Goal: Communication & Community: Answer question/provide support

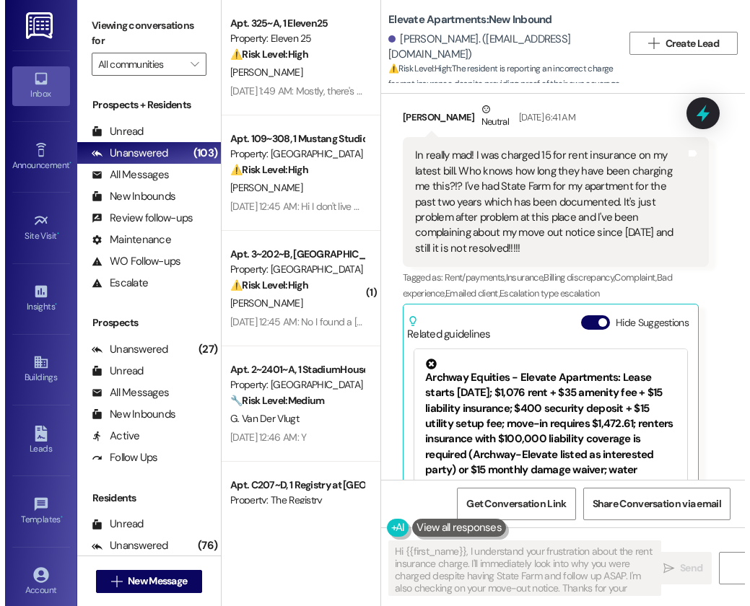
scroll to position [12899, 0]
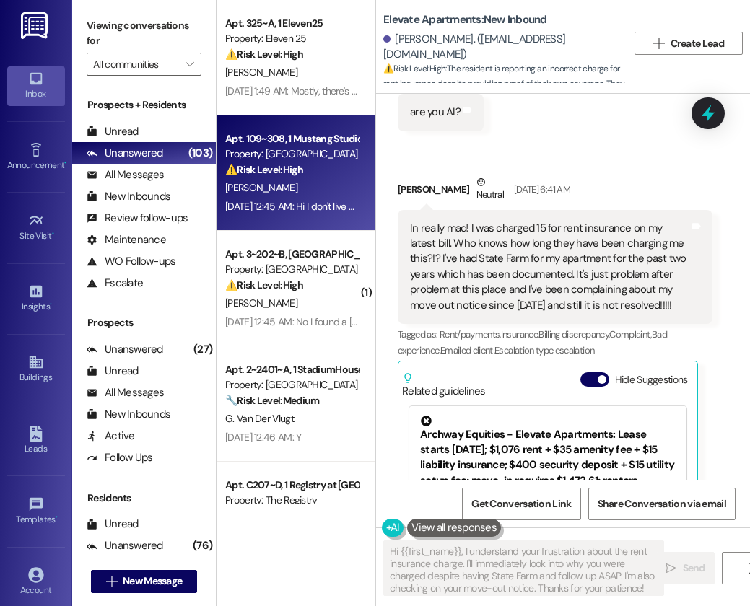
click at [250, 181] on span "[PERSON_NAME]" at bounding box center [261, 187] width 72 height 13
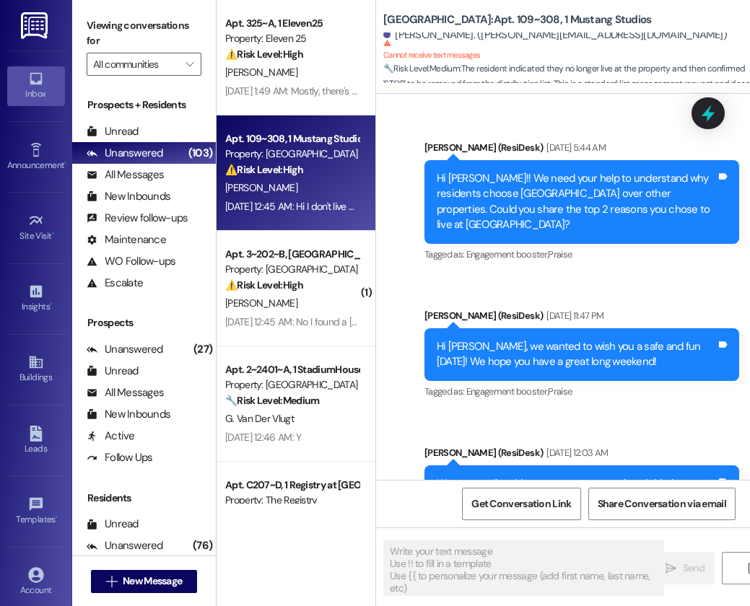
type textarea "Fetching suggested responses. Please feel free to read through the conversation…"
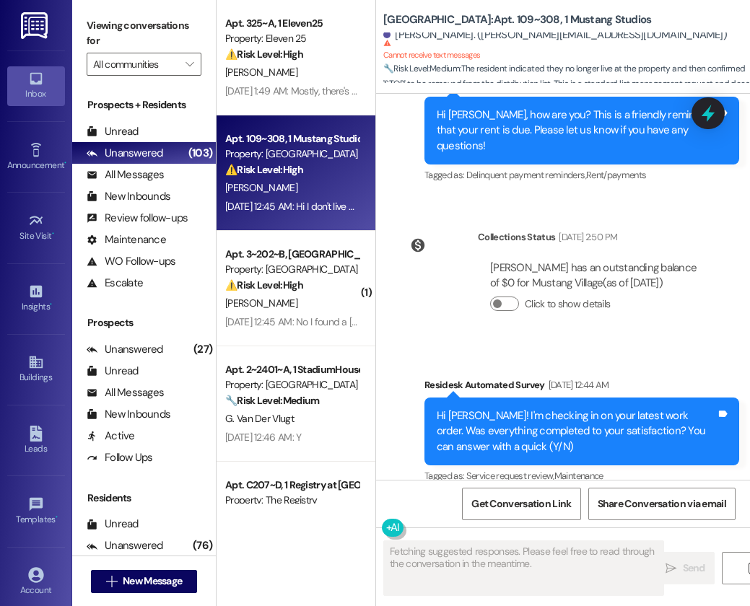
scroll to position [2433, 0]
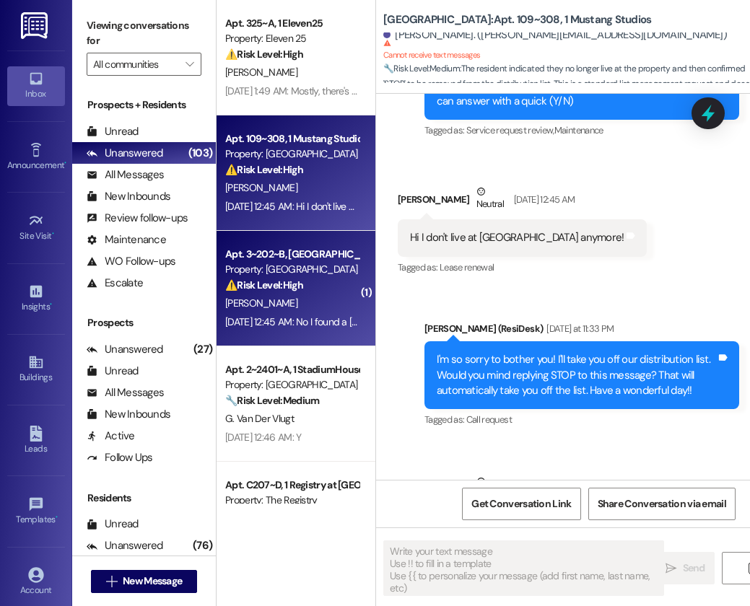
click at [319, 325] on div "[DATE] 12:45 AM: No I found a [PERSON_NAME] in my room [DATE] 12:45 AM: No I fo…" at bounding box center [347, 321] width 245 height 13
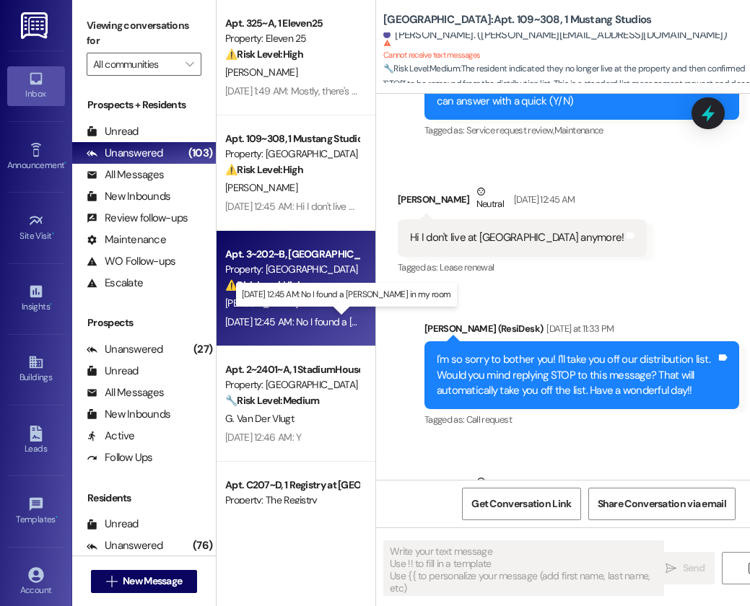
type textarea "Fetching suggested responses. Please feel free to read through the conversation…"
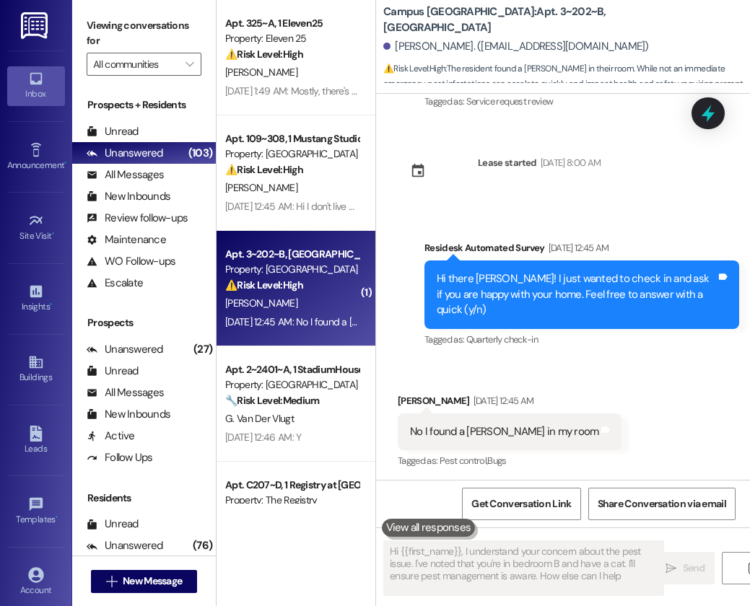
type textarea "Hi {{first_name}}, I understand your concern about the pest issue. I've noted t…"
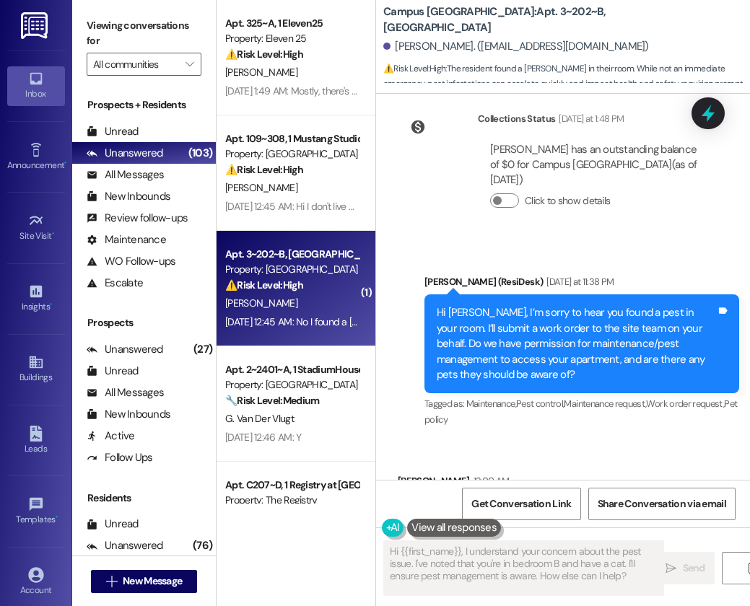
scroll to position [911, 0]
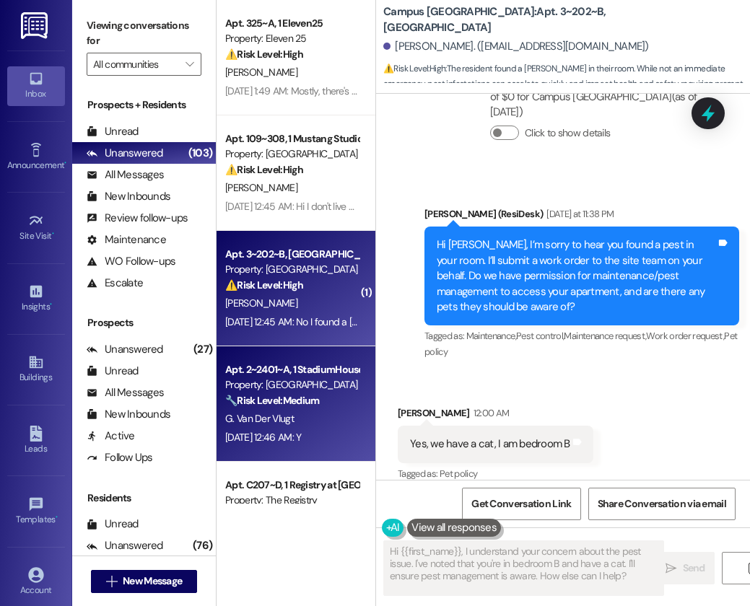
click at [306, 400] on strong "🔧 Risk Level: Medium" at bounding box center [272, 400] width 94 height 13
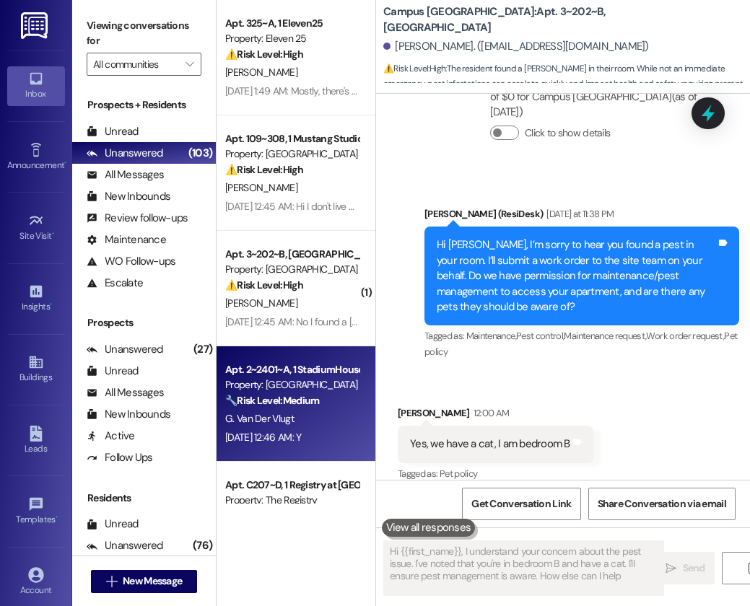
type textarea "Hi {{first_name}}, I understand your concern about the pest issue. I've noted t…"
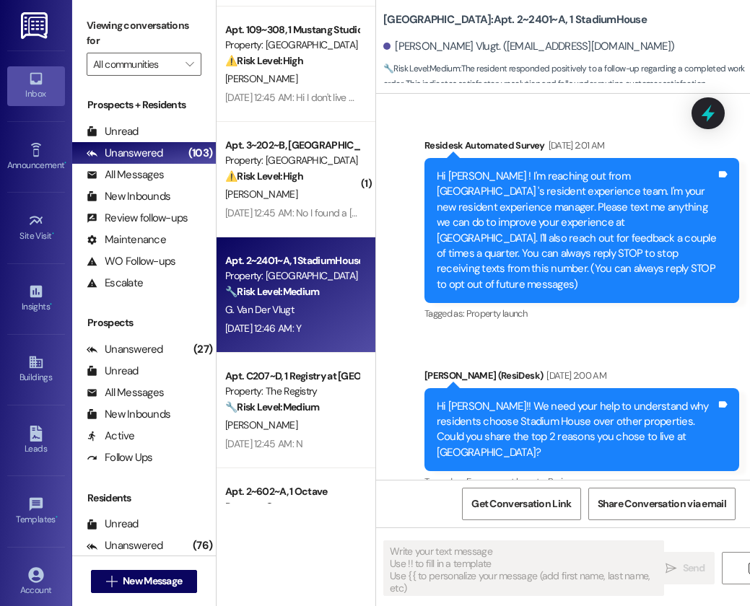
scroll to position [114, 0]
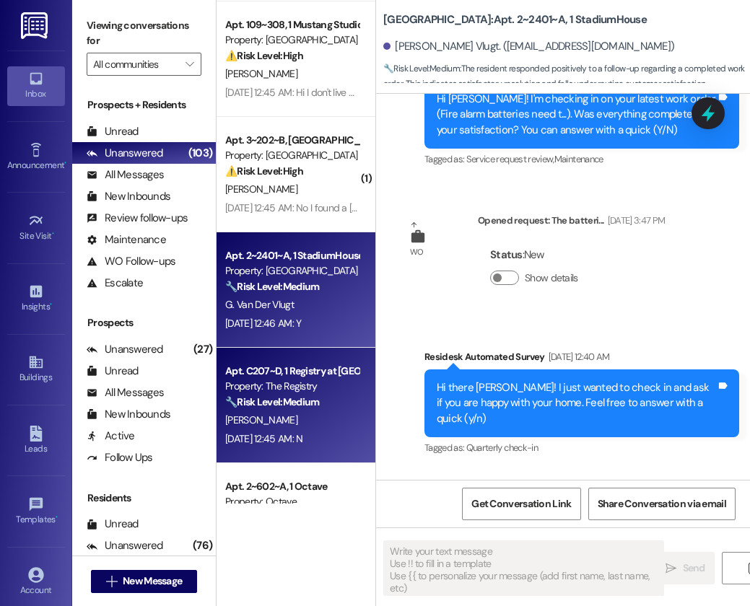
type textarea "Fetching suggested responses. Please feel free to read through the conversation…"
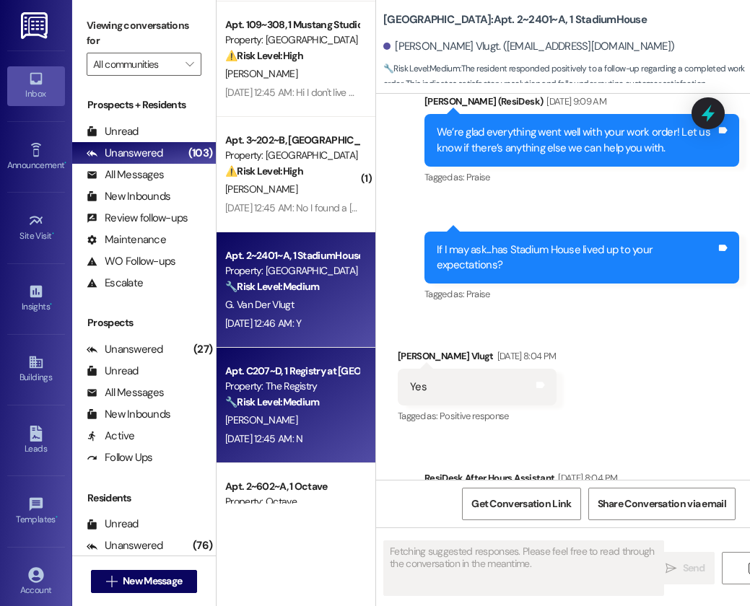
click at [293, 397] on strong "🔧 Risk Level: Medium" at bounding box center [272, 401] width 94 height 13
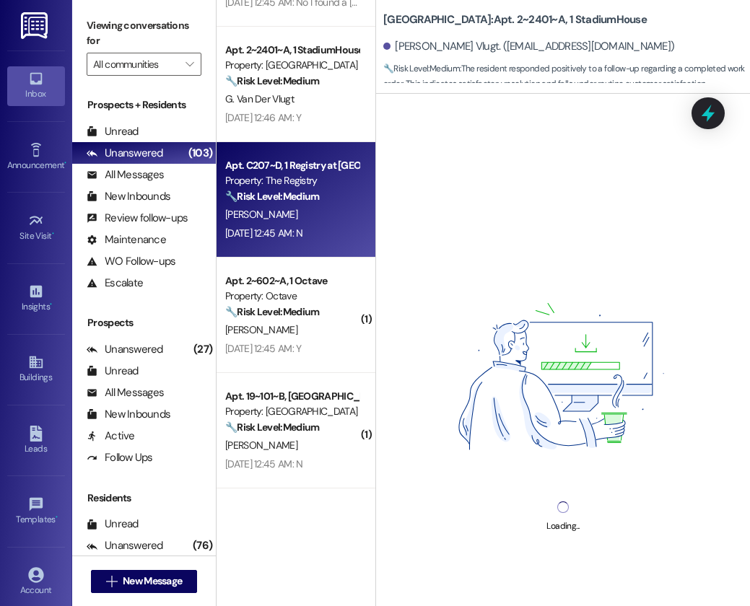
scroll to position [322, 0]
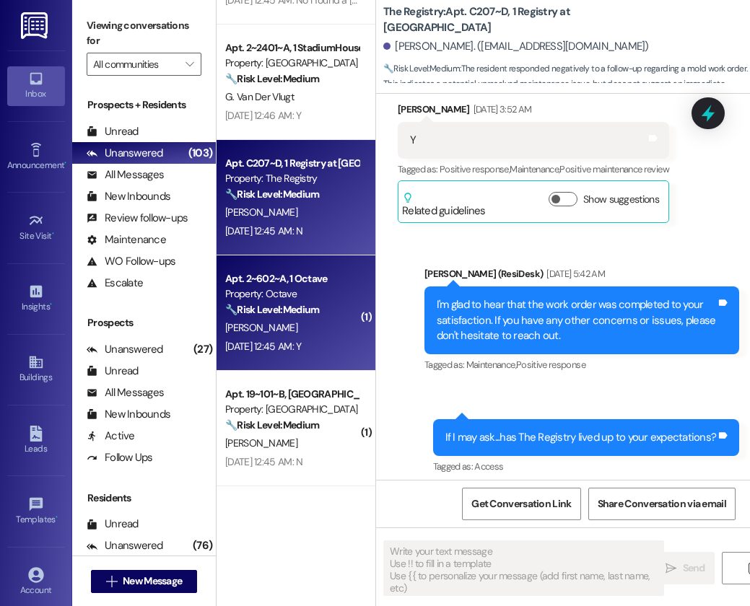
click at [286, 327] on div "[PERSON_NAME]" at bounding box center [292, 328] width 136 height 18
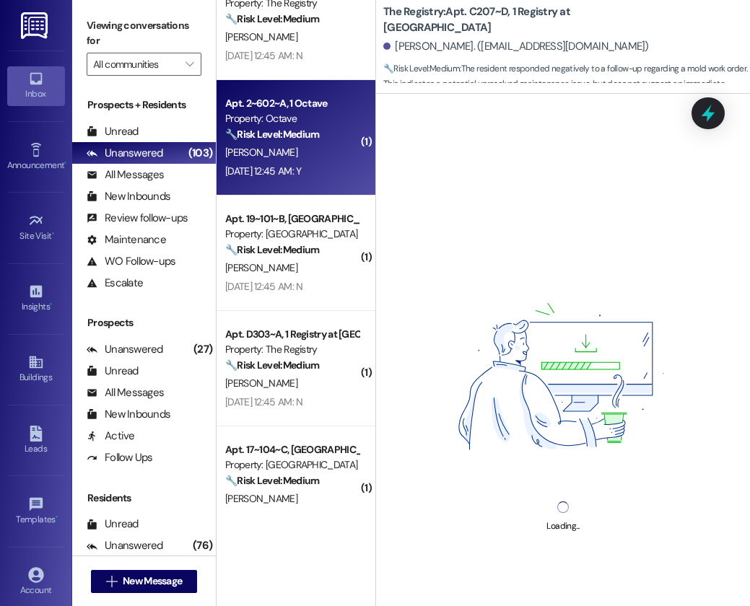
scroll to position [498, 0]
click at [313, 253] on div "Apt. 2~2401~A, 1 StadiumHouse Property: Stadium House 🔧 Risk Level: Medium The …" at bounding box center [295, 252] width 159 height 504
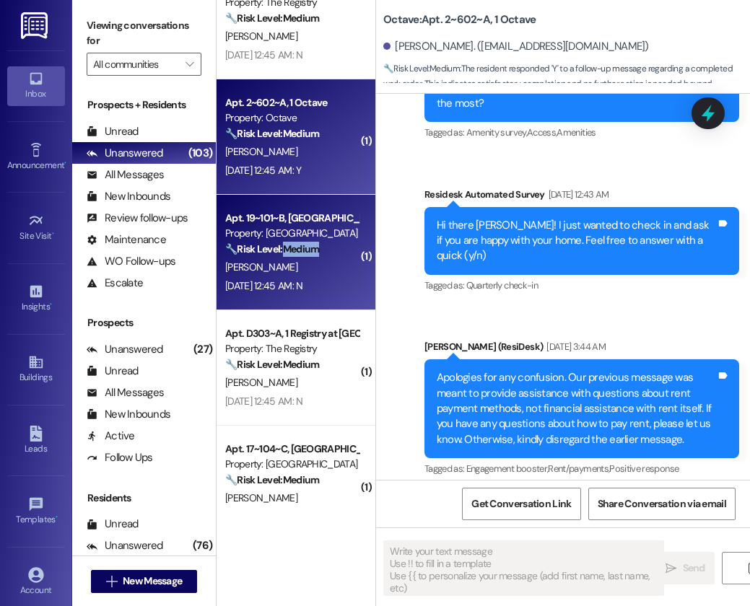
click at [312, 253] on div "( 1 ) Apt. 3~202~B, 1 Campus [GEOGRAPHIC_DATA] Property: Campus [GEOGRAPHIC_DAT…" at bounding box center [295, 252] width 159 height 504
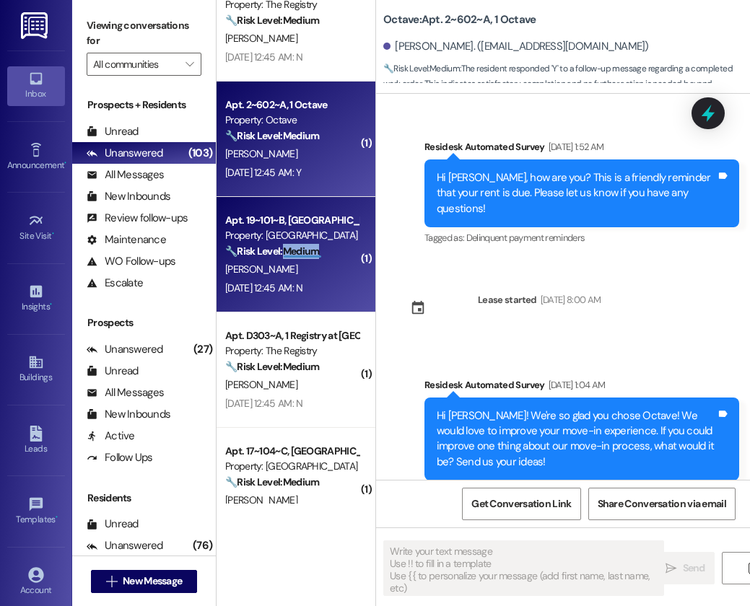
scroll to position [2739, 0]
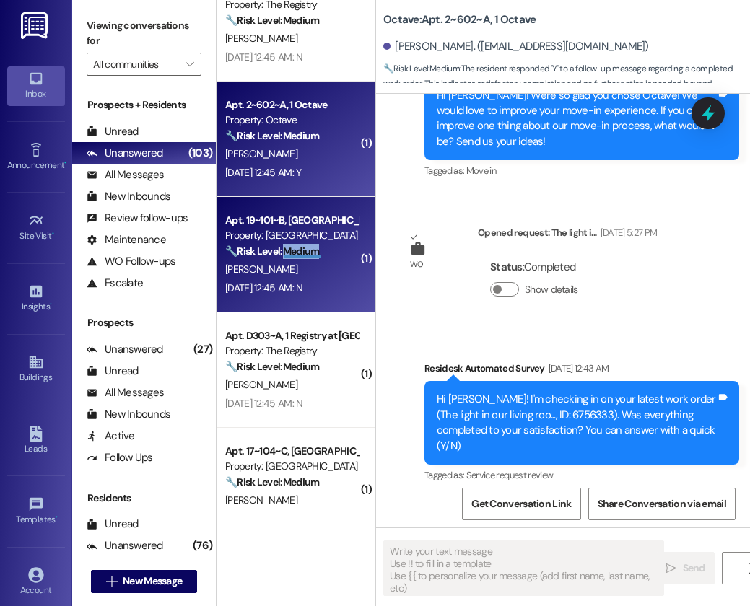
type textarea "Fetching suggested responses. Please feel free to read through the conversation…"
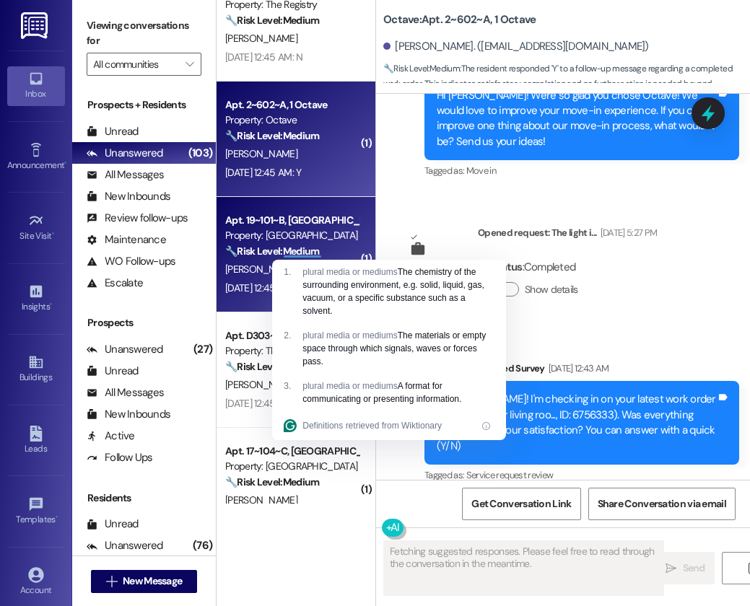
click at [237, 296] on div "[DATE] 12:45 AM: N [DATE] 12:45 AM: N" at bounding box center [292, 288] width 136 height 18
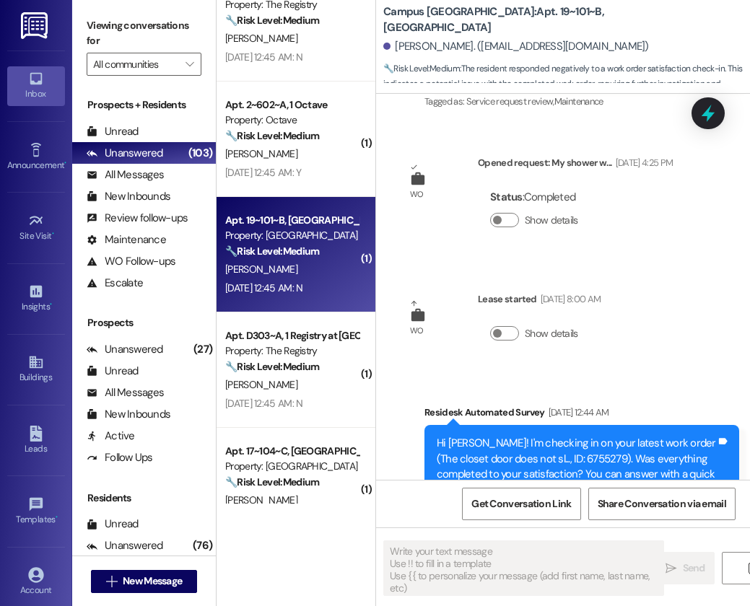
type textarea "Fetching suggested responses. Please feel free to read through the conversation…"
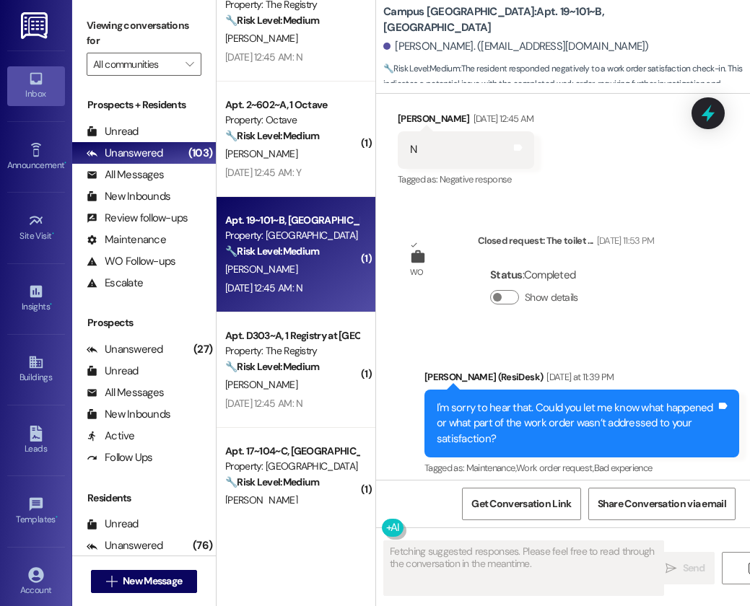
scroll to position [775, 0]
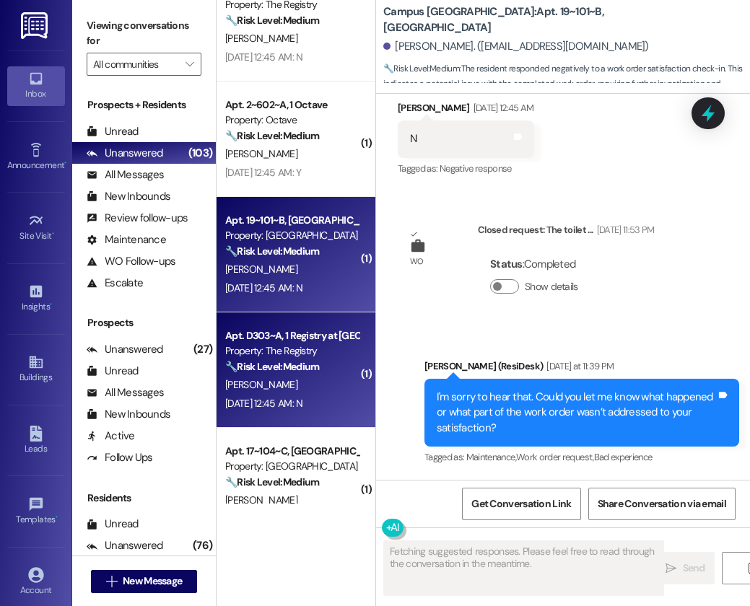
click at [298, 412] on div "[DATE] 12:45 AM: N [DATE] 12:45 AM: N" at bounding box center [292, 404] width 136 height 18
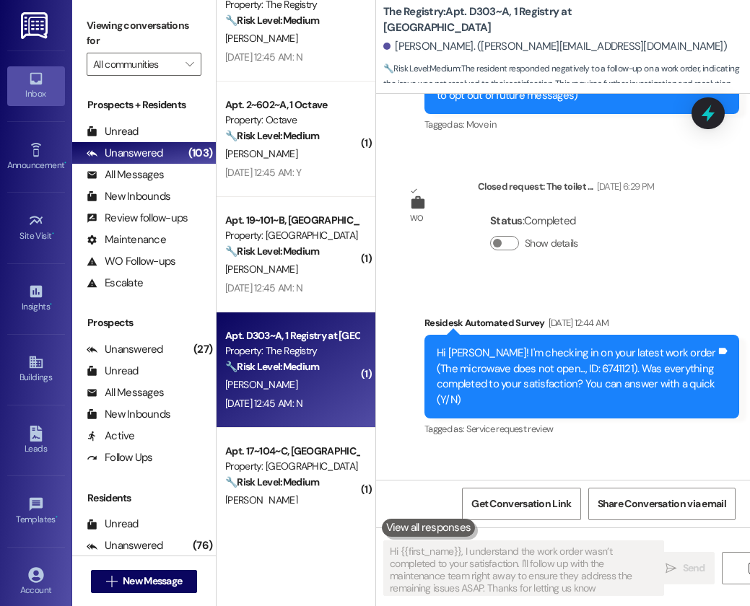
type textarea "Hi {{first_name}}, I understand the work order wasn’t completed to your satisfa…"
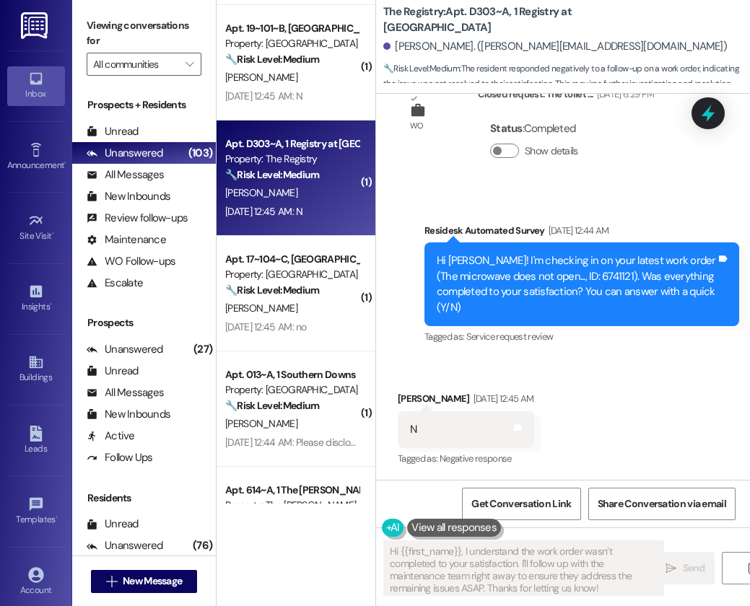
scroll to position [703, 0]
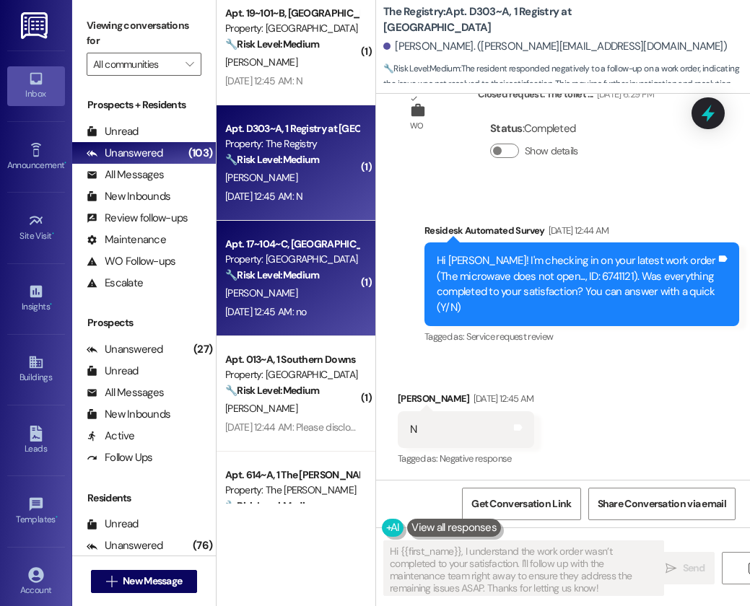
click at [317, 288] on div "[PERSON_NAME]" at bounding box center [292, 293] width 136 height 18
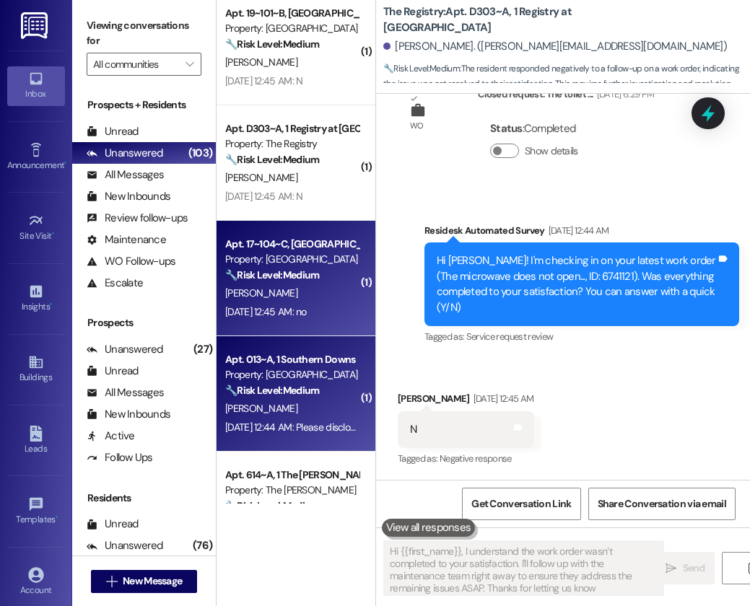
type textarea "Hi {{first_name}}, I understand the work order wasn’t completed to your satisfa…"
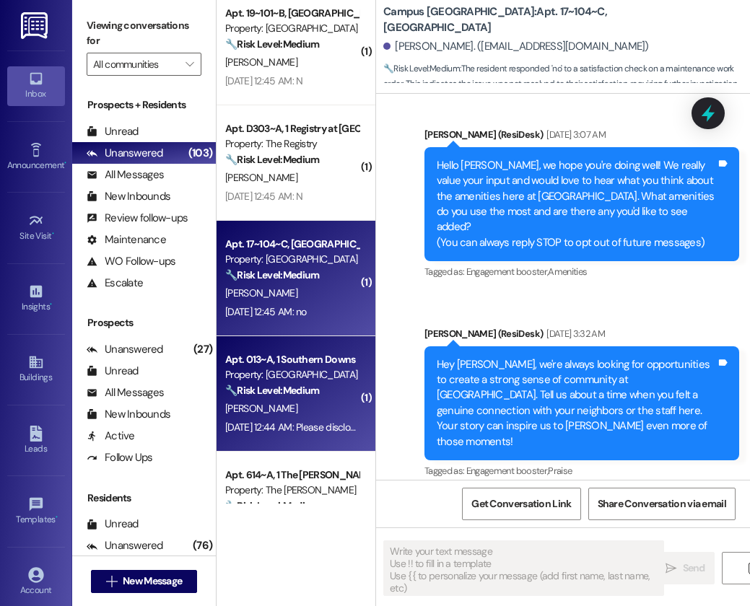
click at [312, 408] on div "[PERSON_NAME]" at bounding box center [292, 409] width 136 height 18
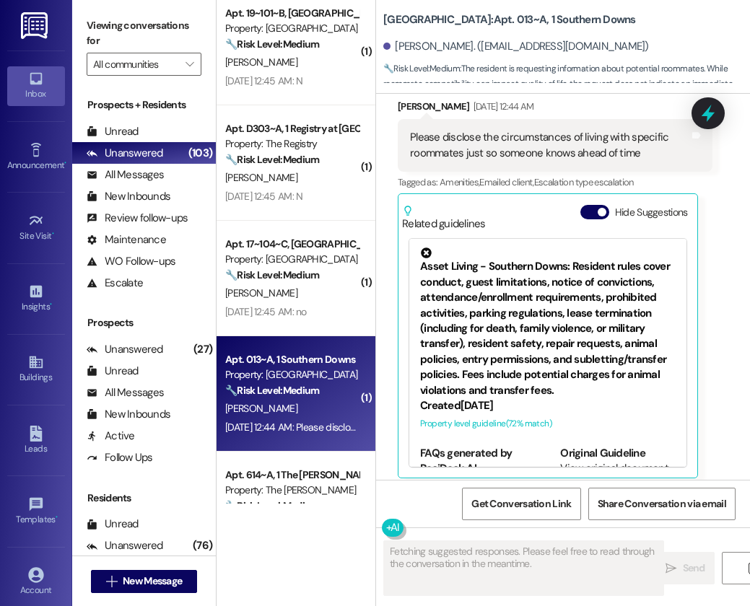
scroll to position [317, 0]
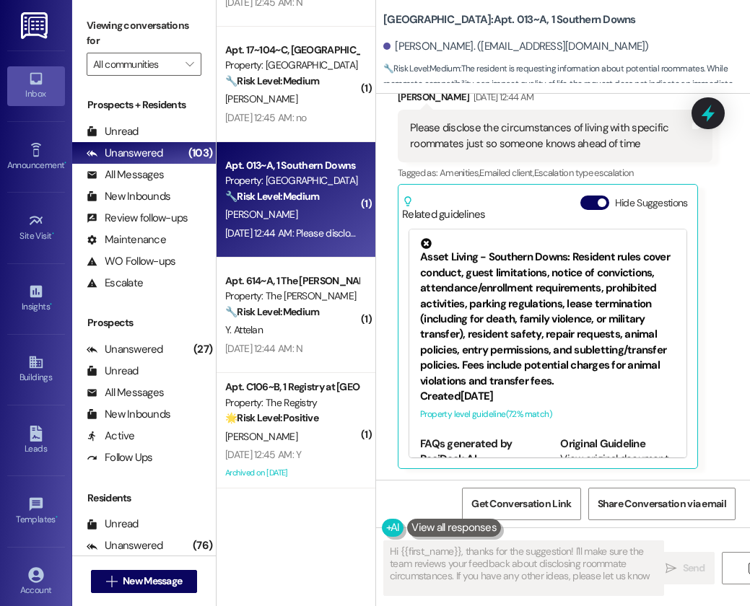
type textarea "Hi {{first_name}}, thanks for the suggestion! I'll make sure the team reviews y…"
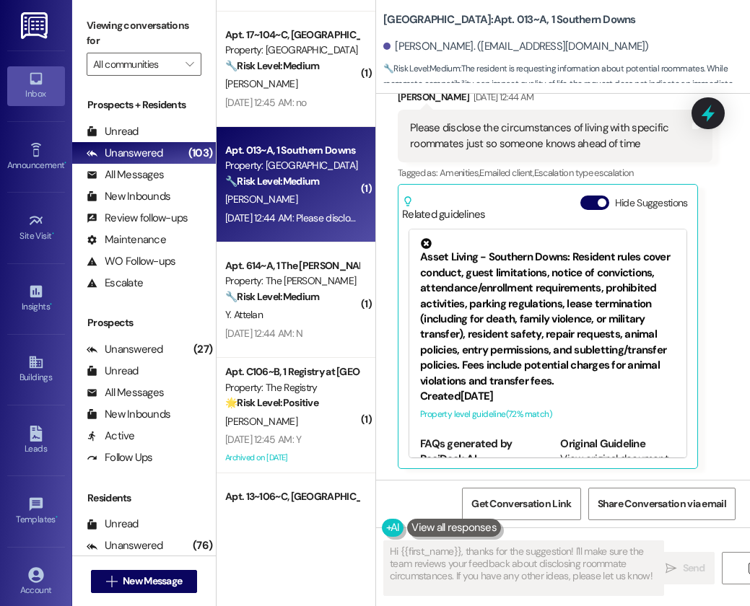
scroll to position [929, 0]
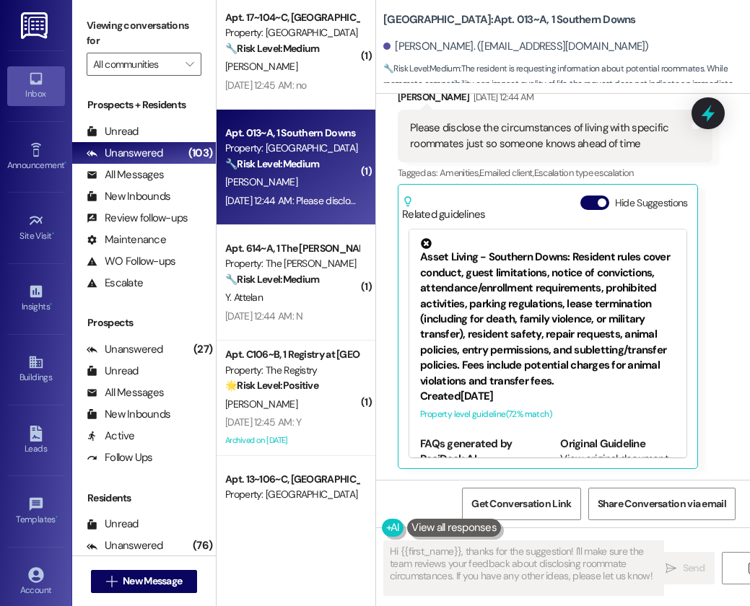
click at [291, 293] on div "( 1 ) Apt. 19~101~B, [GEOGRAPHIC_DATA] Property: Campus [GEOGRAPHIC_DATA] 🔧 Ris…" at bounding box center [295, 252] width 159 height 504
click at [291, 293] on div "Y. Attelan" at bounding box center [292, 298] width 136 height 18
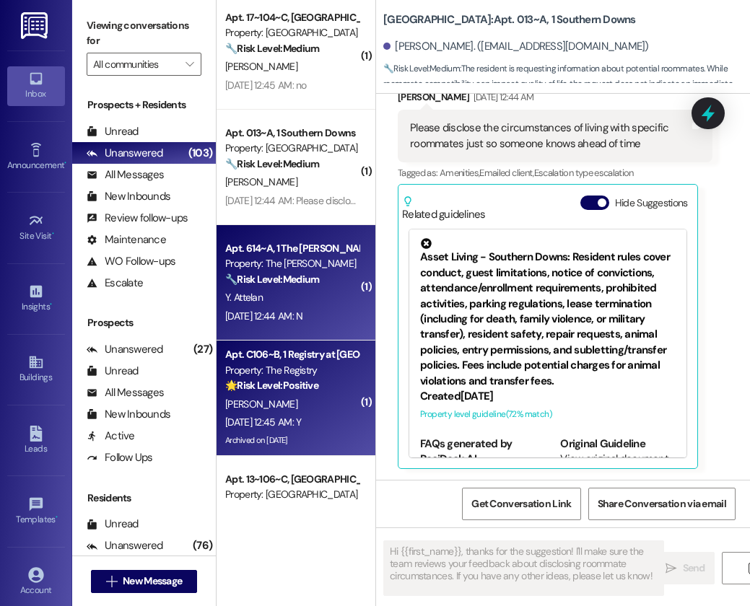
type textarea "Fetching suggested responses. Please feel free to read through the conversation…"
click at [332, 364] on div "Property: The Registry" at bounding box center [291, 370] width 133 height 15
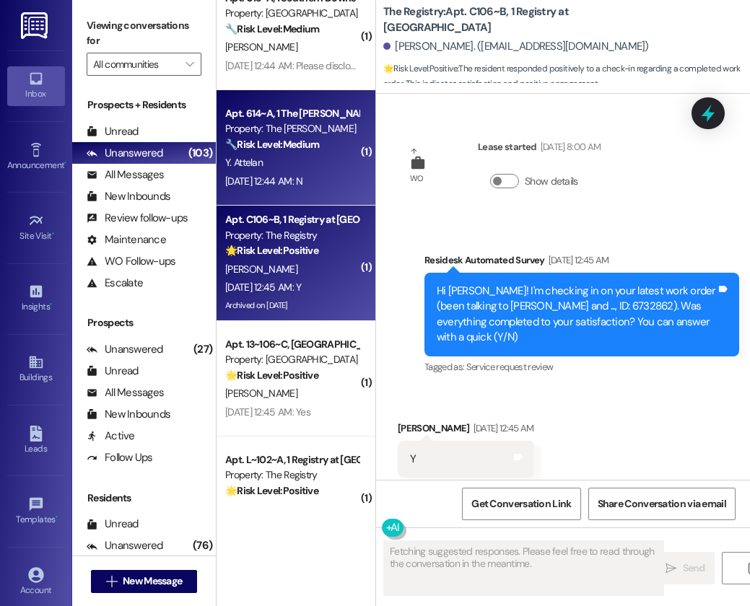
scroll to position [1091, 0]
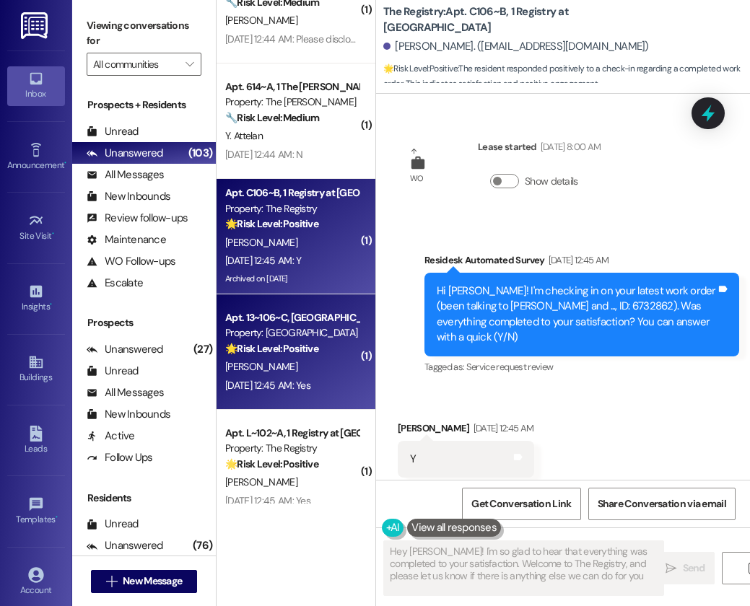
type textarea "Hey [PERSON_NAME]! I'm so glad to hear that everything was completed to your sa…"
click at [290, 337] on div "Property: [GEOGRAPHIC_DATA]" at bounding box center [291, 332] width 133 height 15
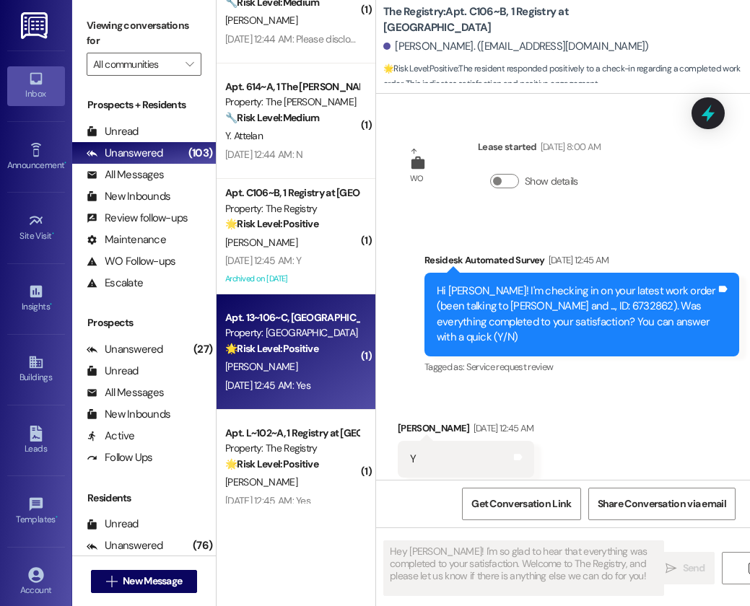
type textarea "Fetching suggested responses. Please feel free to read through the conversation…"
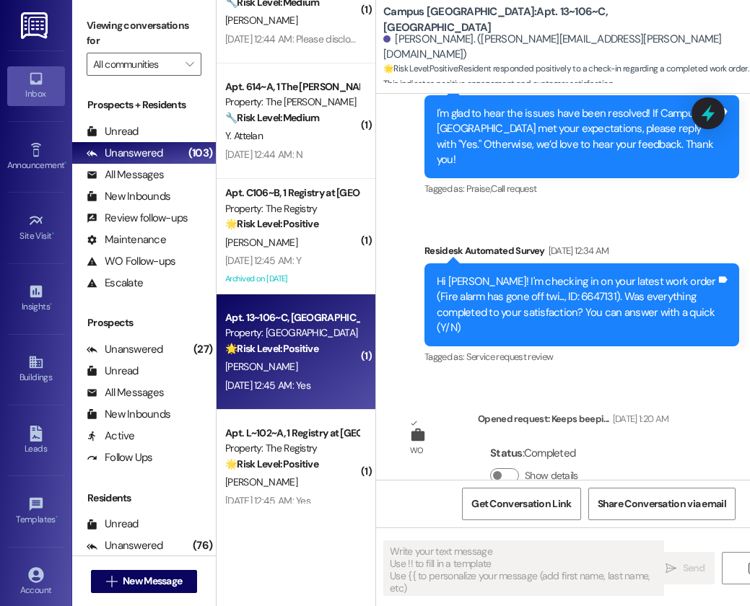
type textarea "Fetching suggested responses. Please feel free to read through the conversation…"
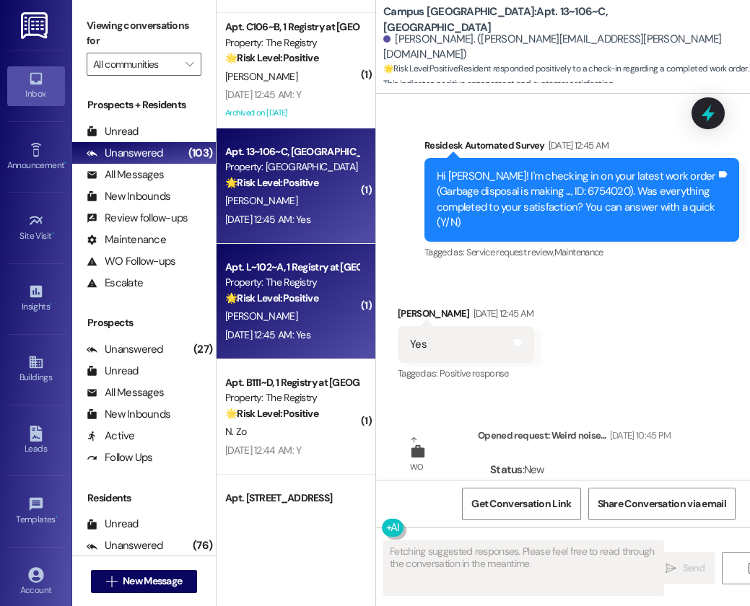
scroll to position [1371, 0]
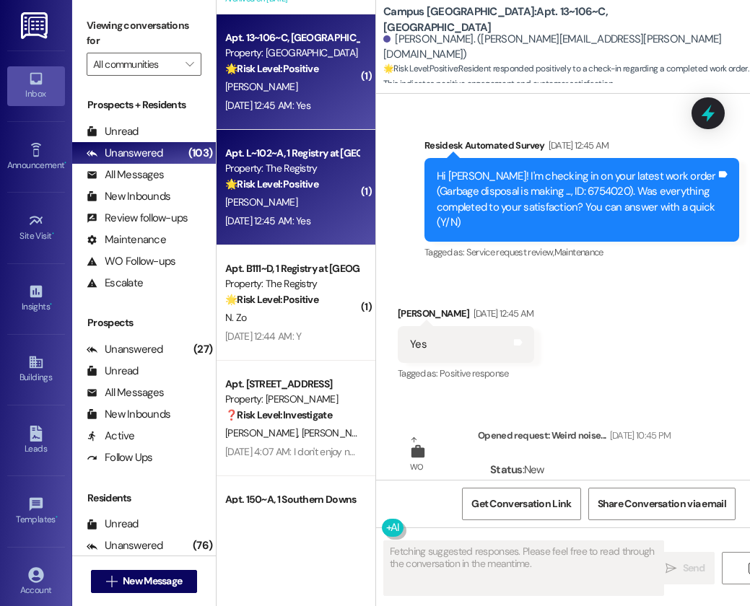
click at [336, 189] on div "🌟 Risk Level: Positive The resident responded positively to a check-in regardin…" at bounding box center [291, 184] width 133 height 15
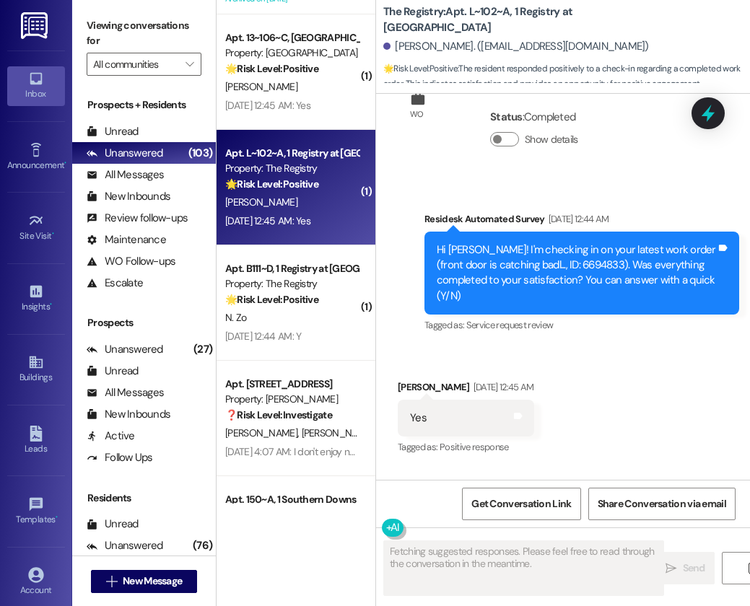
scroll to position [2892, 0]
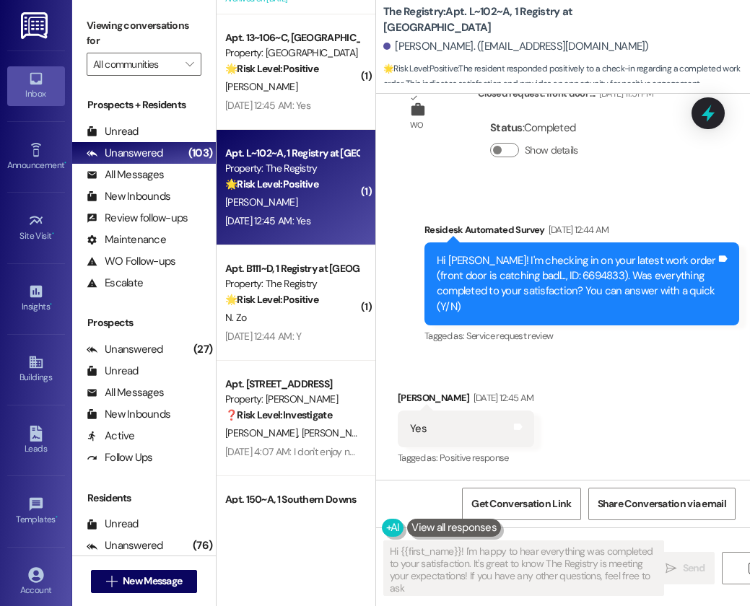
type textarea "Hi {{first_name}}! I'm happy to hear everything was completed to your satisfact…"
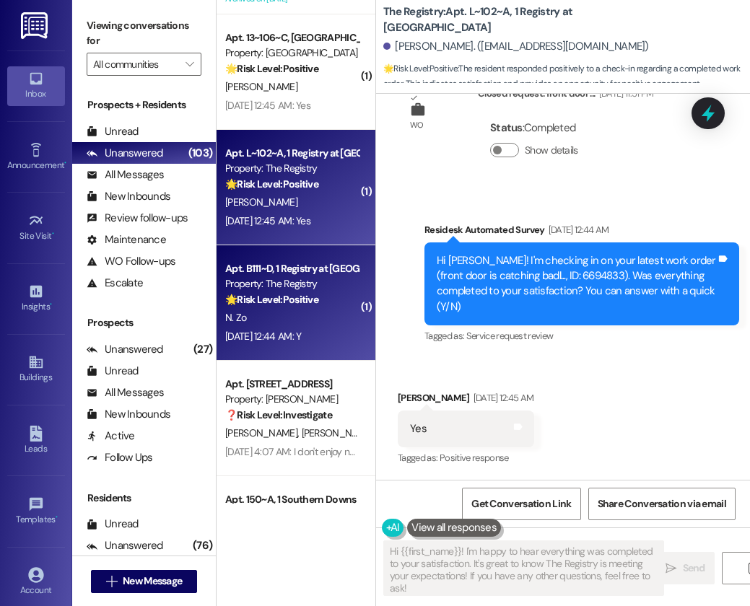
click at [285, 312] on div "N. Zo" at bounding box center [292, 318] width 136 height 18
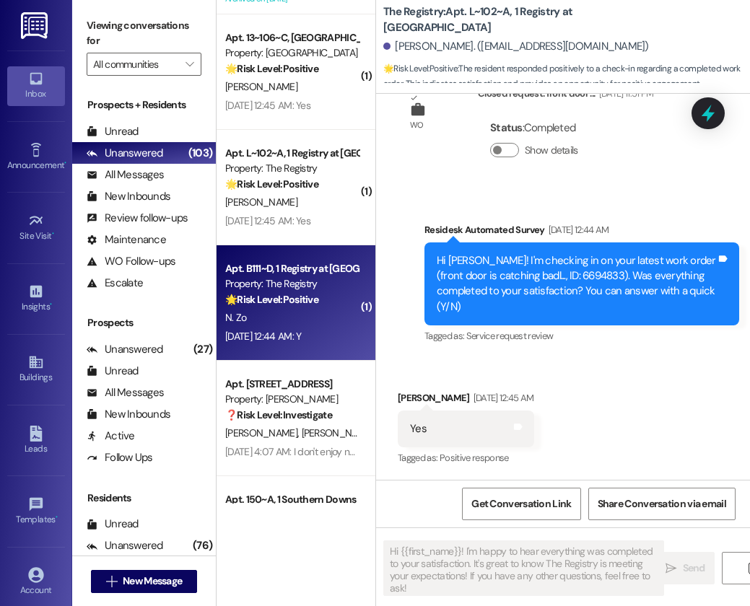
type textarea "Fetching suggested responses. Please feel free to read through the conversation…"
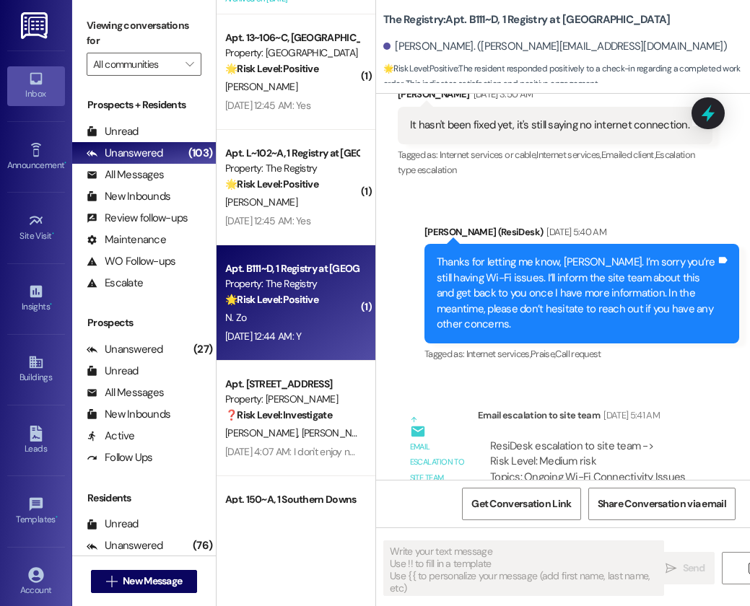
type textarea "Fetching suggested responses. Please feel free to read through the conversation…"
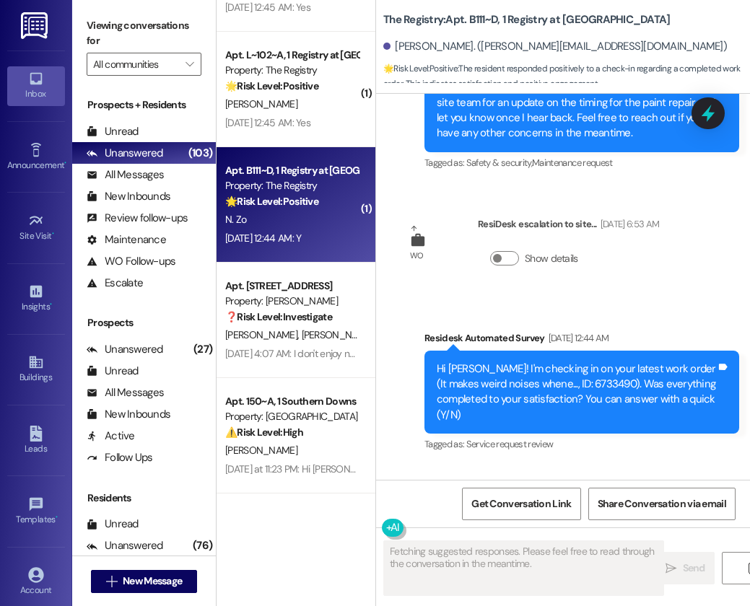
scroll to position [1470, 0]
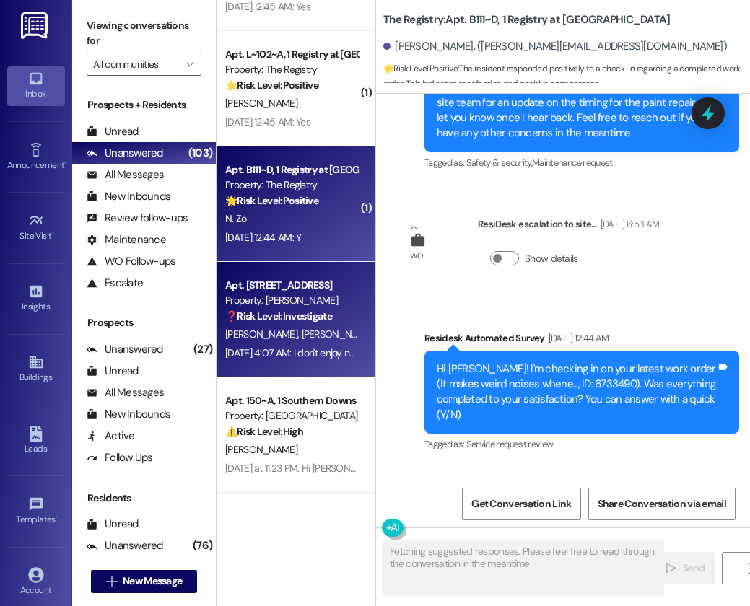
click at [297, 304] on div "Property: [PERSON_NAME]" at bounding box center [291, 300] width 133 height 15
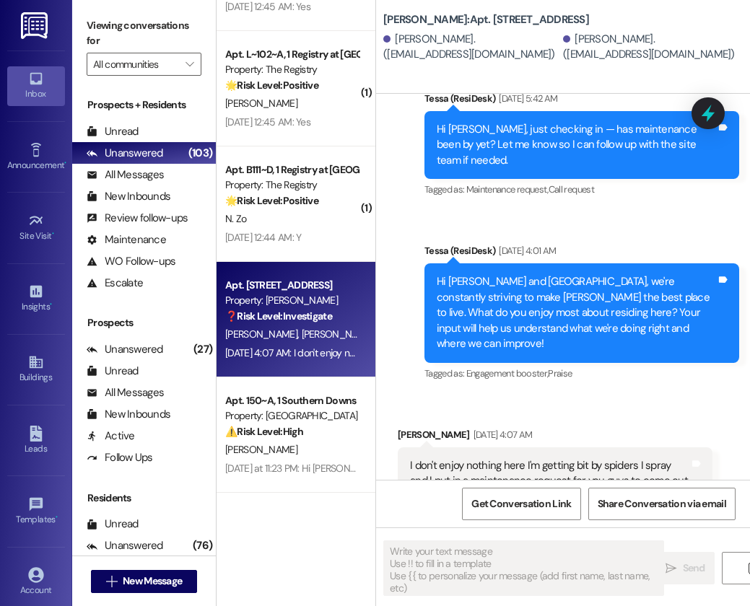
type textarea "Fetching suggested responses. Please feel free to read through the conversation…"
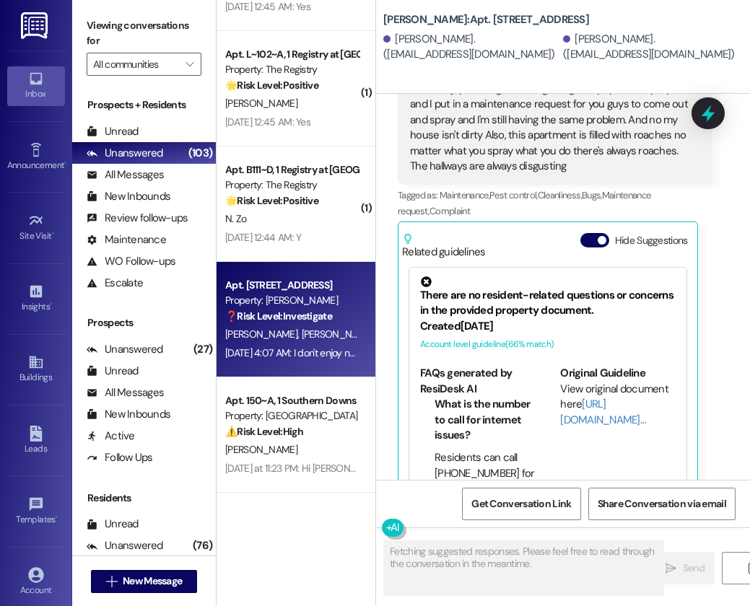
scroll to position [1657, 0]
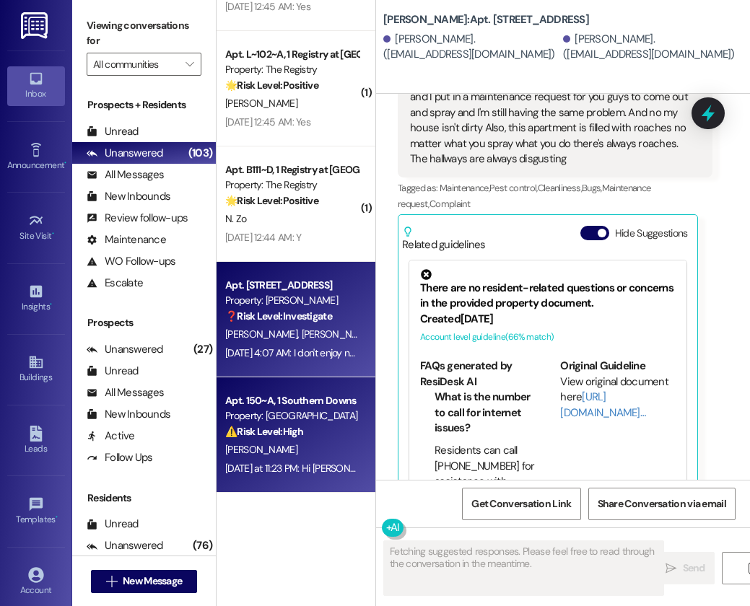
click at [267, 418] on div "Property: [GEOGRAPHIC_DATA]" at bounding box center [291, 415] width 133 height 15
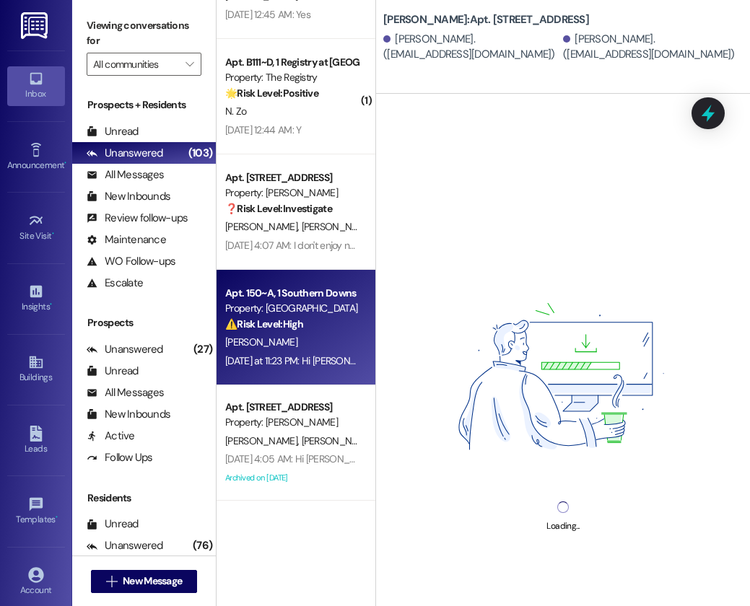
scroll to position [1606, 0]
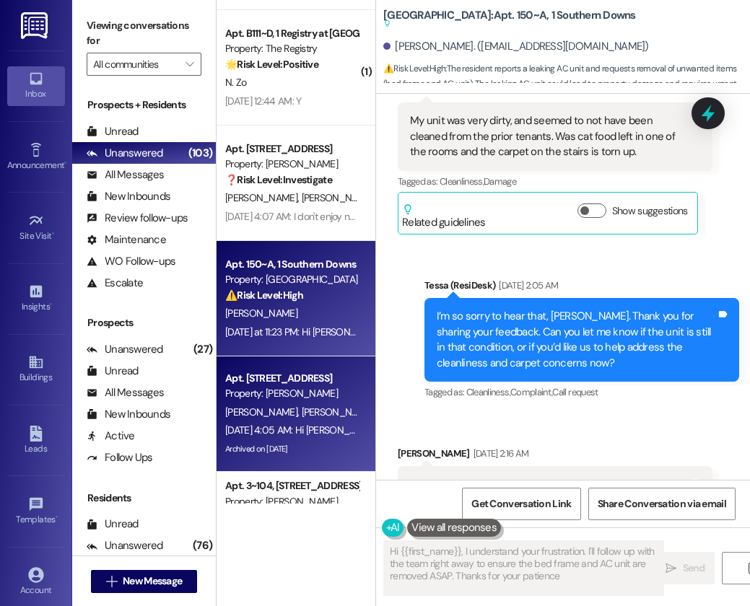
type textarea "Hi {{first_name}}, I understand your frustration. I'll follow up with the team …"
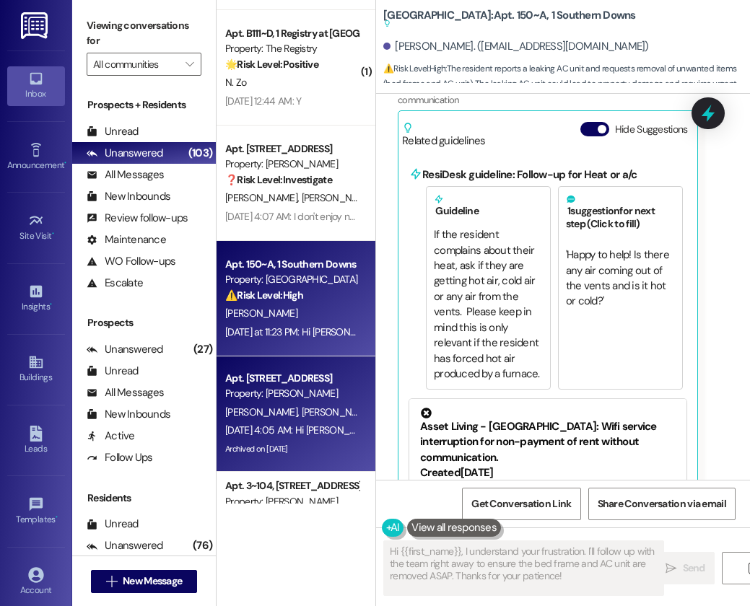
click at [279, 397] on div "Property: [PERSON_NAME]" at bounding box center [291, 393] width 133 height 15
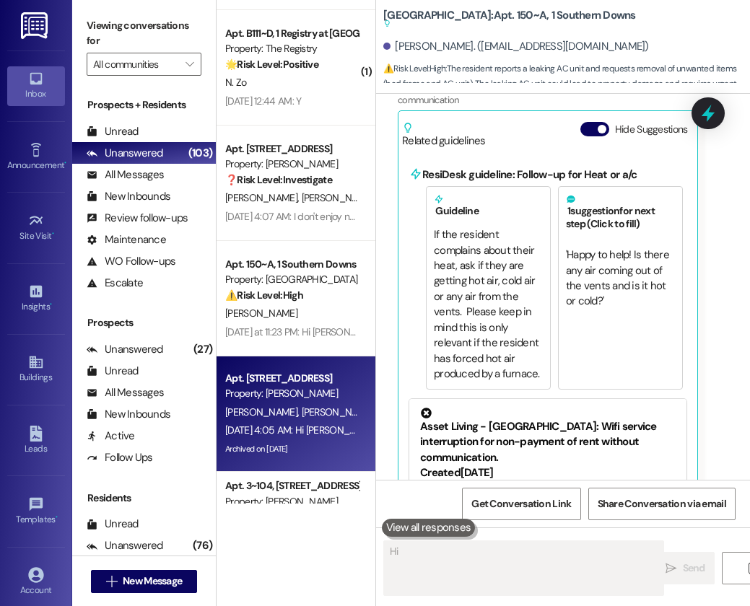
scroll to position [0, 0]
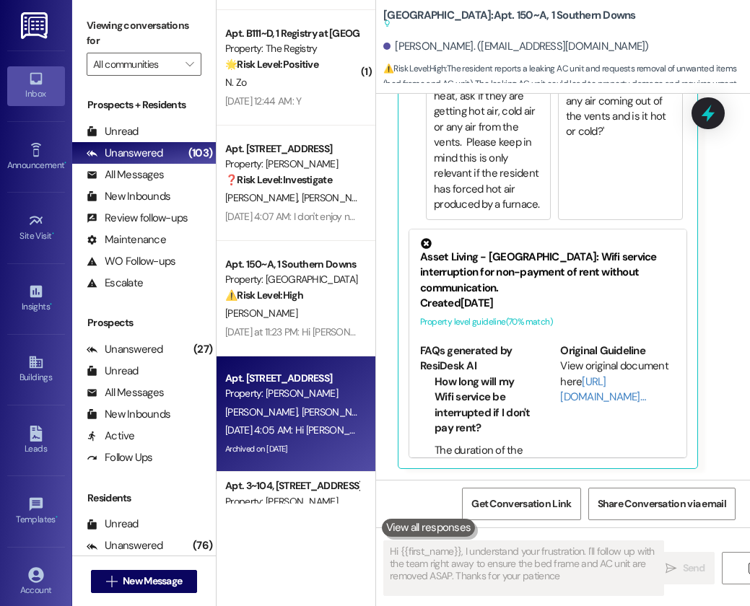
type textarea "Hi {{first_name}}, I understand your frustration. I'll follow up with the team …"
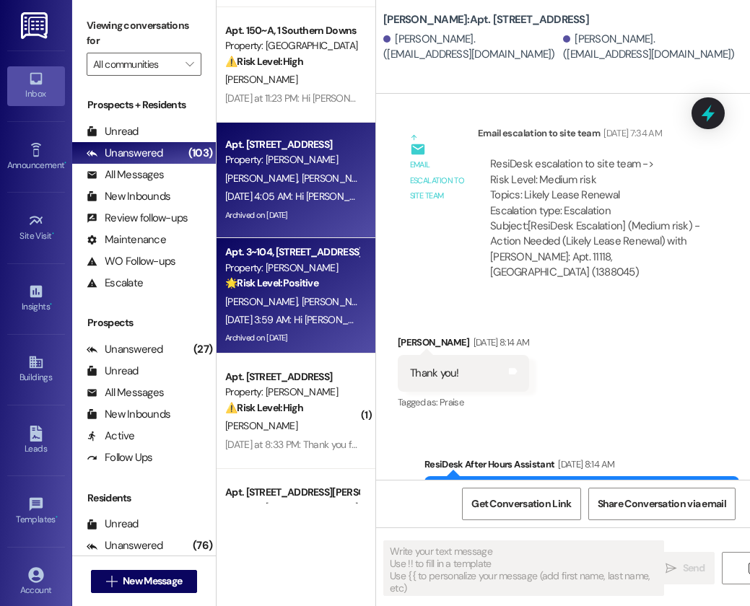
click at [323, 294] on div "[PERSON_NAME] [PERSON_NAME]" at bounding box center [292, 302] width 136 height 18
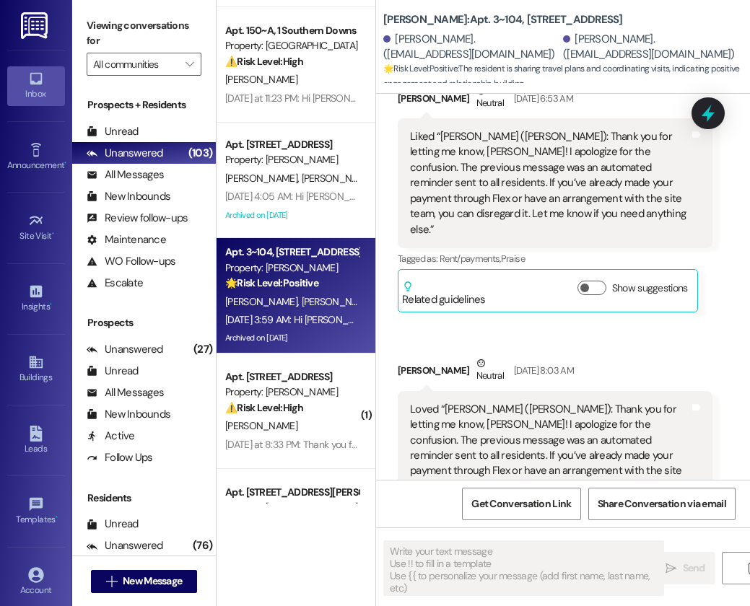
type textarea "Fetching suggested responses. Please feel free to read through the conversation…"
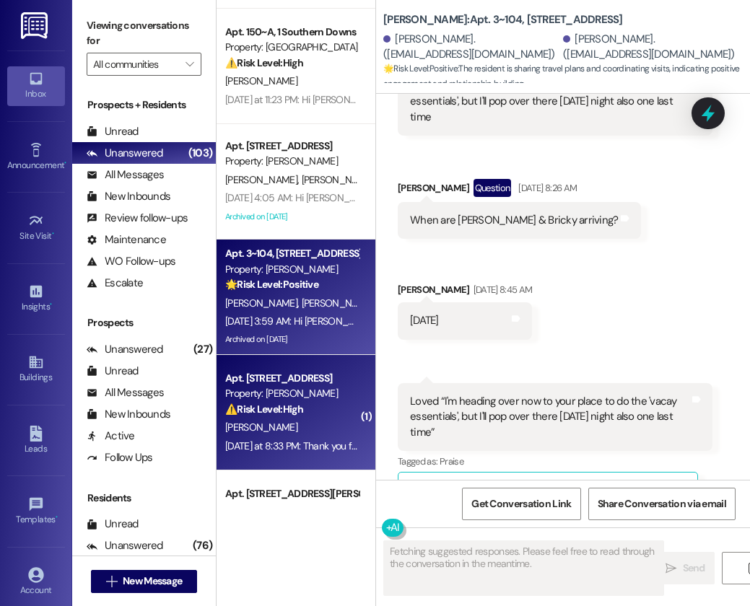
click at [339, 405] on div "⚠️ Risk Level: High The resident is afraid to ask the office about charges on t…" at bounding box center [291, 409] width 133 height 15
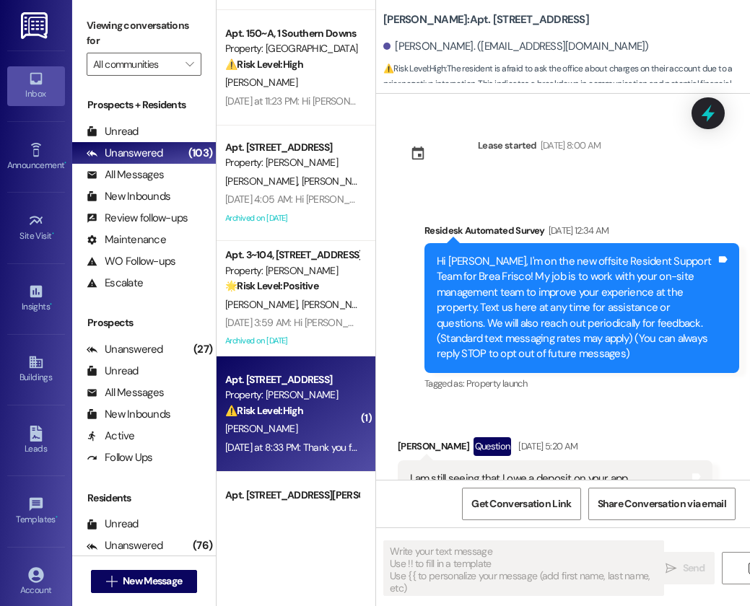
scroll to position [6065, 0]
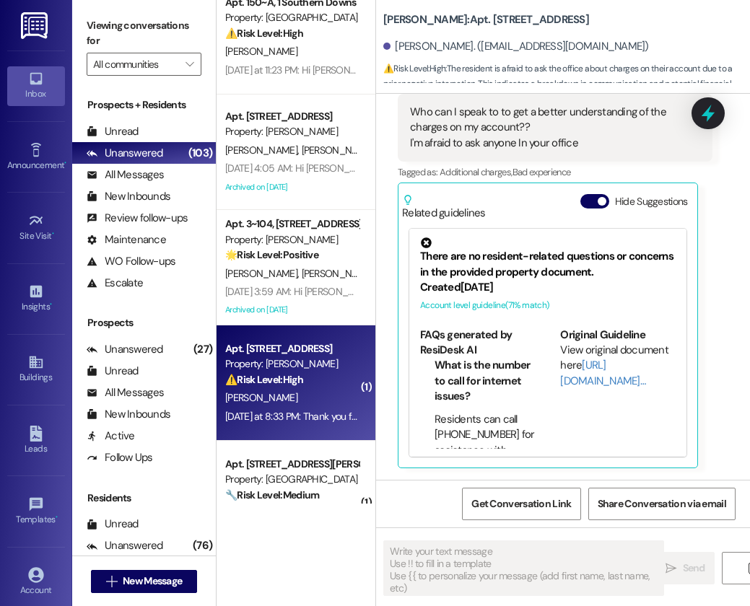
type textarea "Fetching suggested responses. Please feel free to read through the conversation…"
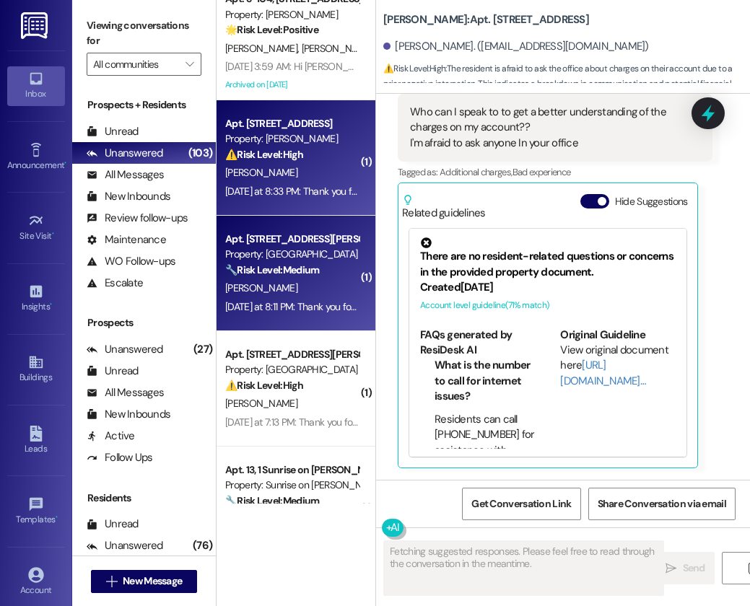
click at [332, 280] on div "[PERSON_NAME]" at bounding box center [292, 288] width 136 height 18
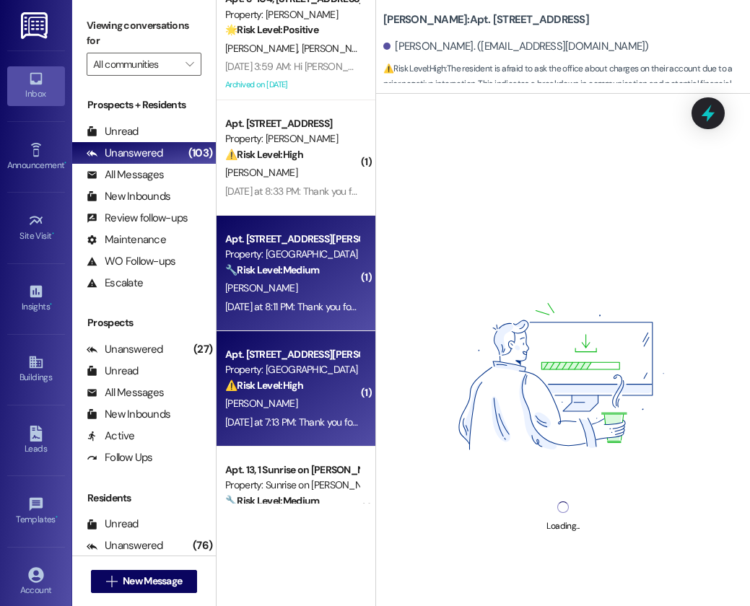
click at [317, 421] on div "[DATE] at 7:13 PM: Thank you for your message. Our offices are currently closed…" at bounding box center [665, 422] width 880 height 13
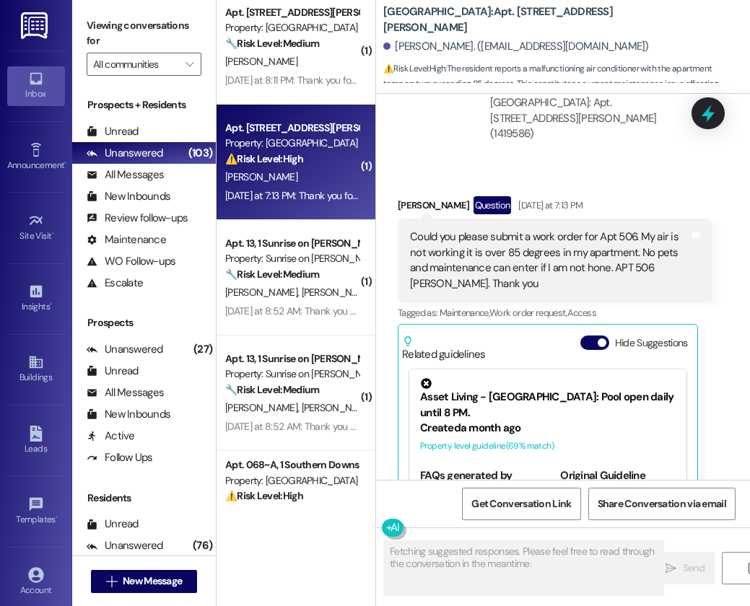
click at [307, 317] on div "( 1 ) Apt. 13114, [STREET_ADDRESS] Property: [PERSON_NAME] ⚠️ Risk Level: High …" at bounding box center [295, 252] width 159 height 504
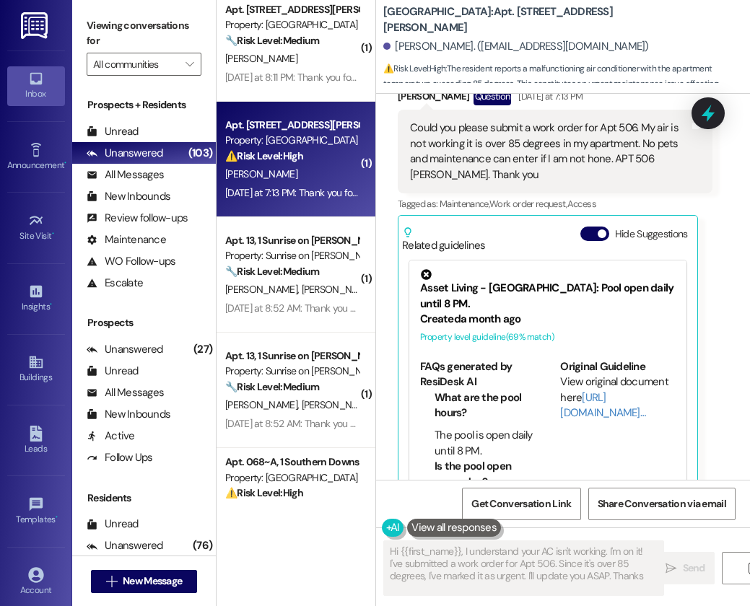
type textarea "Hi {{first_name}}, I understand your AC isn't working. I'm on it! I've submitte…"
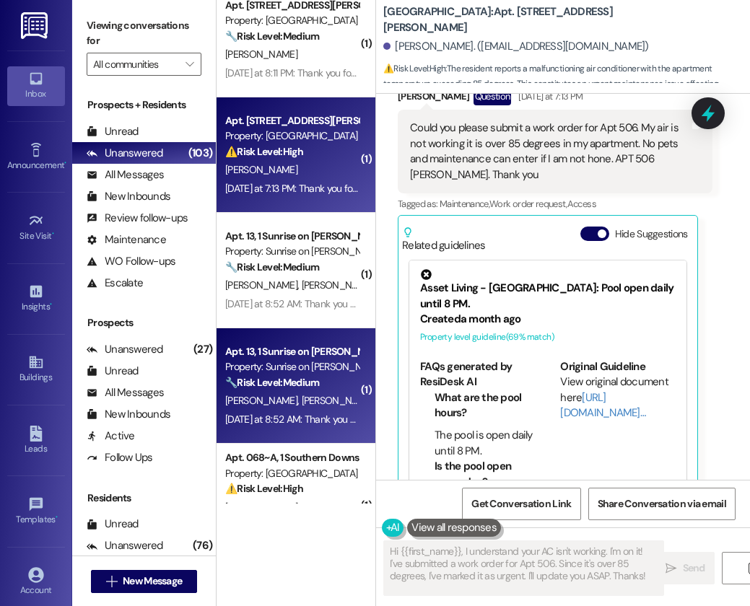
click at [283, 421] on div "Apt. 3~104, [STREET_ADDRESS] Property: [PERSON_NAME] 🌟 Risk Level: Positive The…" at bounding box center [295, 252] width 159 height 504
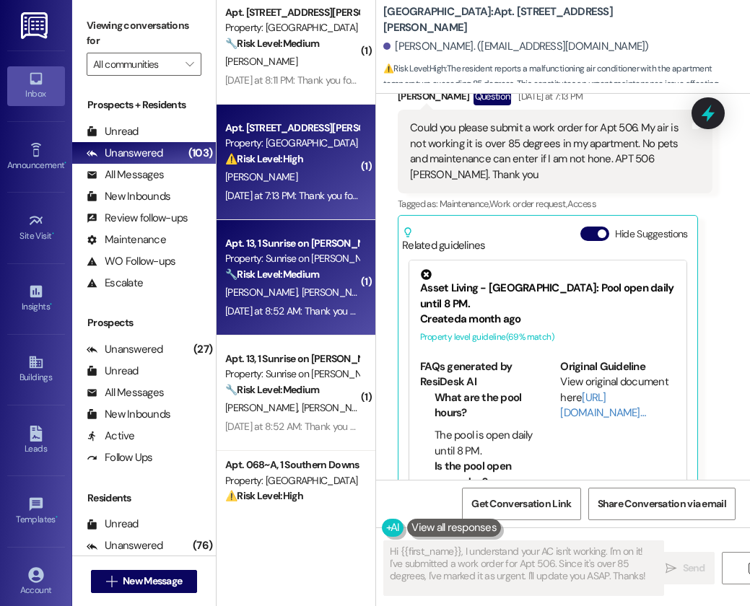
click at [282, 322] on div "Apt. 13, 1 Sunrise on [PERSON_NAME] Property: Sunrise on [PERSON_NAME] 🔧 Risk L…" at bounding box center [295, 277] width 159 height 115
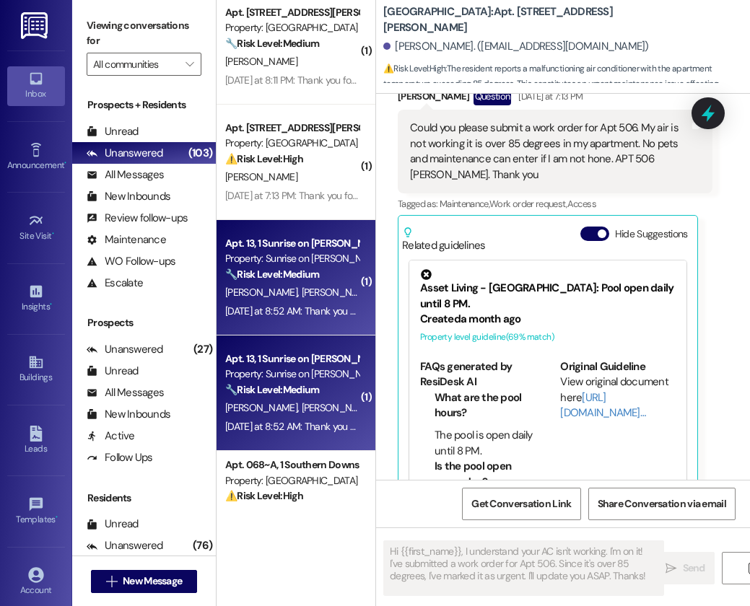
type textarea "Fetching suggested responses. Please feel free to read through the conversation…"
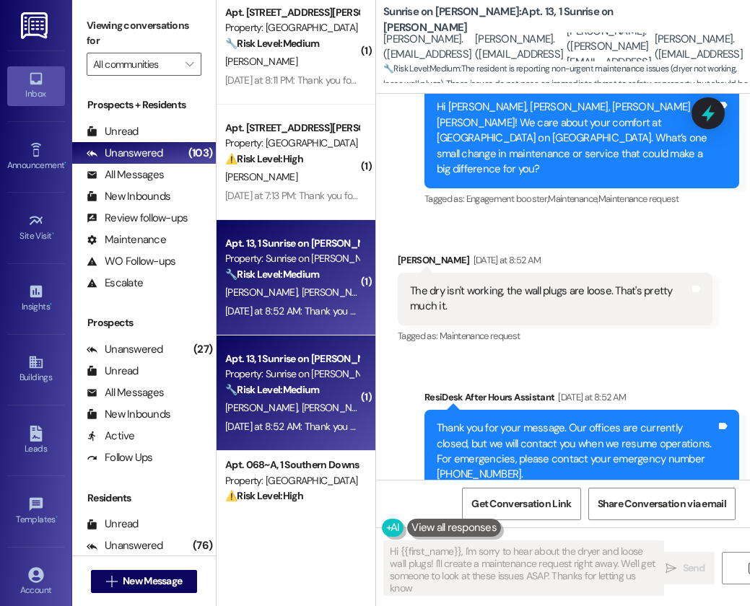
type textarea "Hi {{first_name}}, I'm sorry to hear about the dryer and loose wall plugs! I'll…"
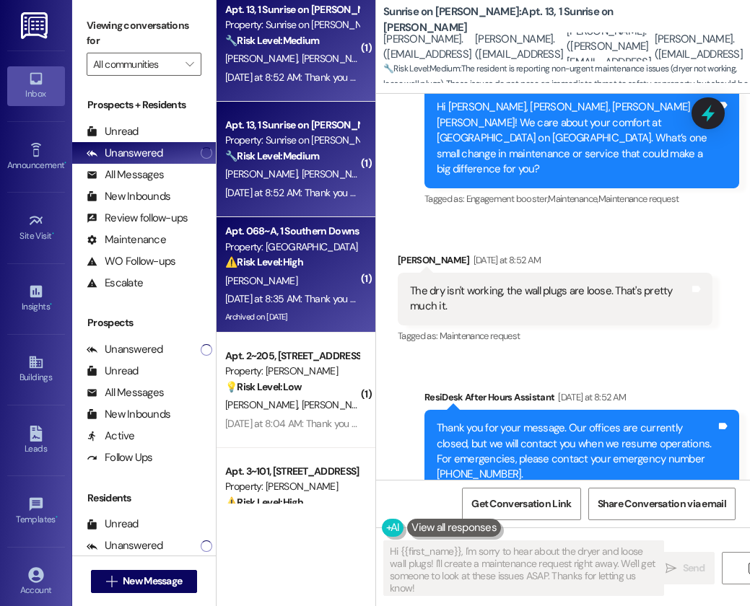
click at [327, 285] on div "[PERSON_NAME]" at bounding box center [292, 281] width 136 height 18
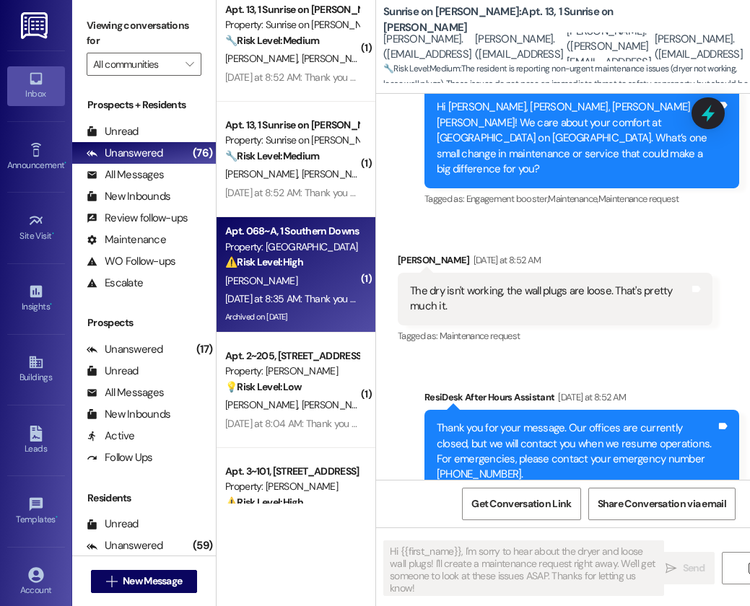
type textarea "Fetching suggested responses. Please feel free to read through the conversation…"
click at [327, 285] on div "[PERSON_NAME]" at bounding box center [292, 281] width 136 height 18
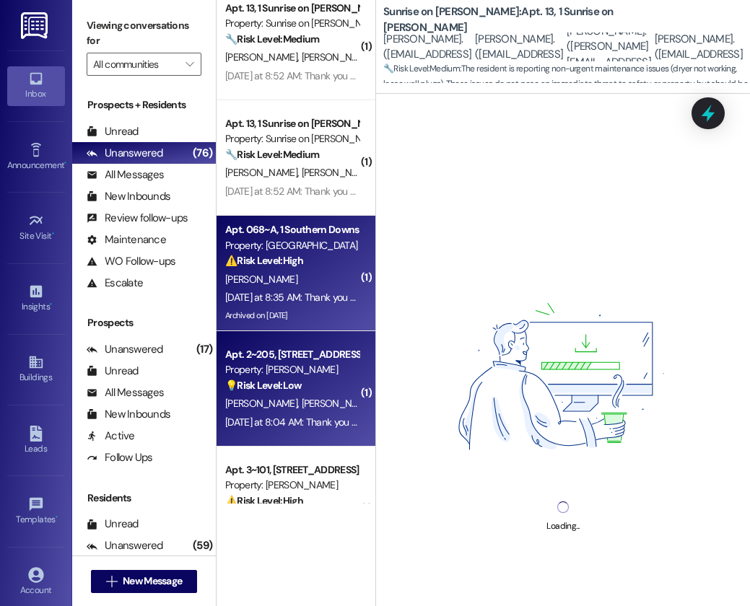
click at [320, 395] on div "( 1 ) Apt. 506, [STREET_ADDRESS][PERSON_NAME] Property: [GEOGRAPHIC_DATA] ⚠️ Ri…" at bounding box center [295, 252] width 159 height 504
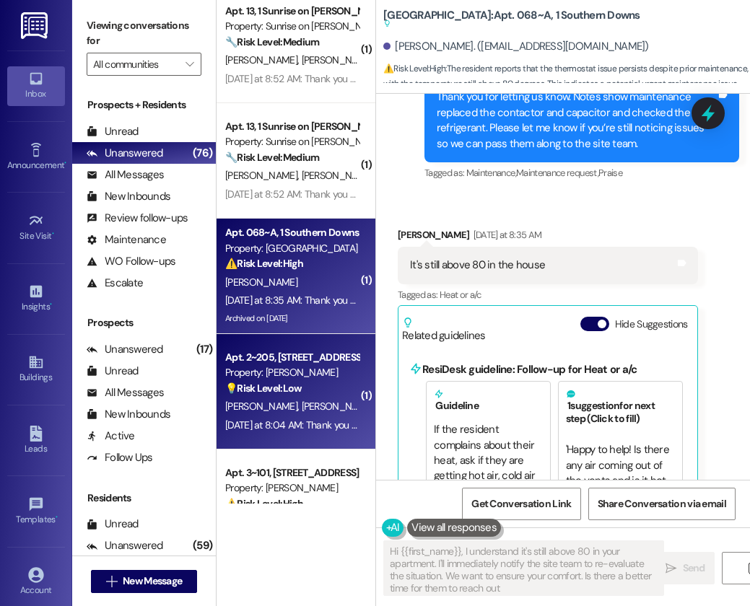
type textarea "Hi {{first_name}}, I understand it's still above 80 in your apartment. I'll imm…"
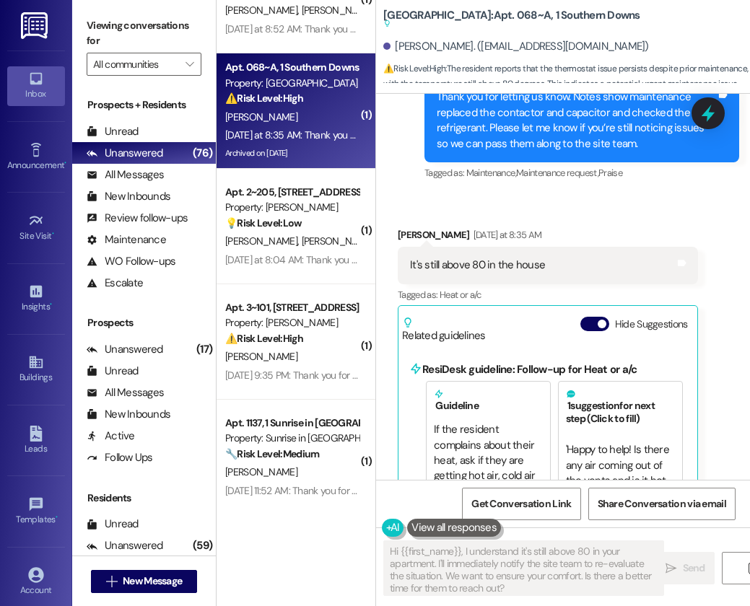
scroll to position [2733, 0]
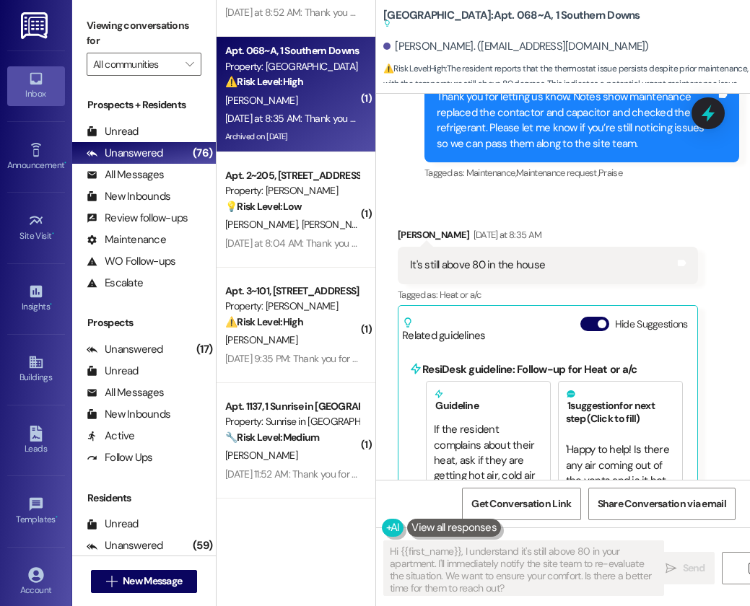
click at [276, 212] on strong "💡 Risk Level: Low" at bounding box center [263, 206] width 76 height 13
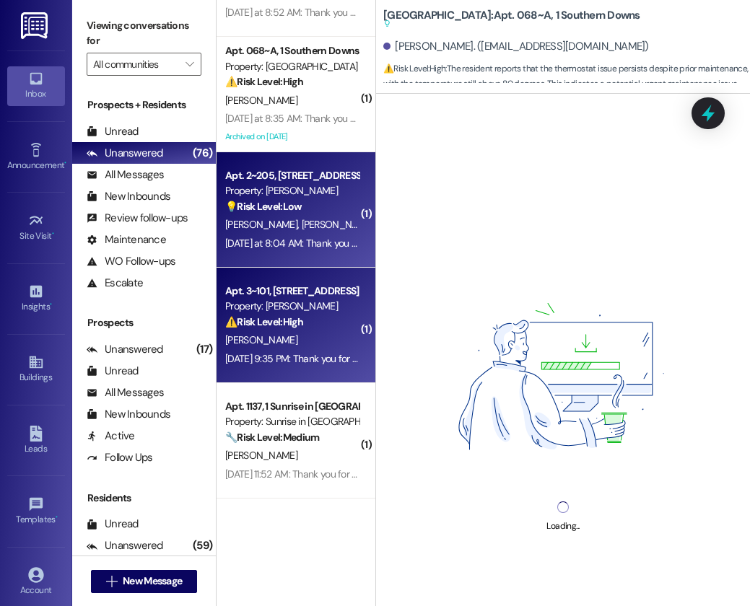
scroll to position [2731, 0]
click at [307, 302] on div "( 1 ) Apt. 13, 1 Sunrise on [PERSON_NAME] Property: Sunrise on [PERSON_NAME] 🔧 …" at bounding box center [295, 252] width 159 height 504
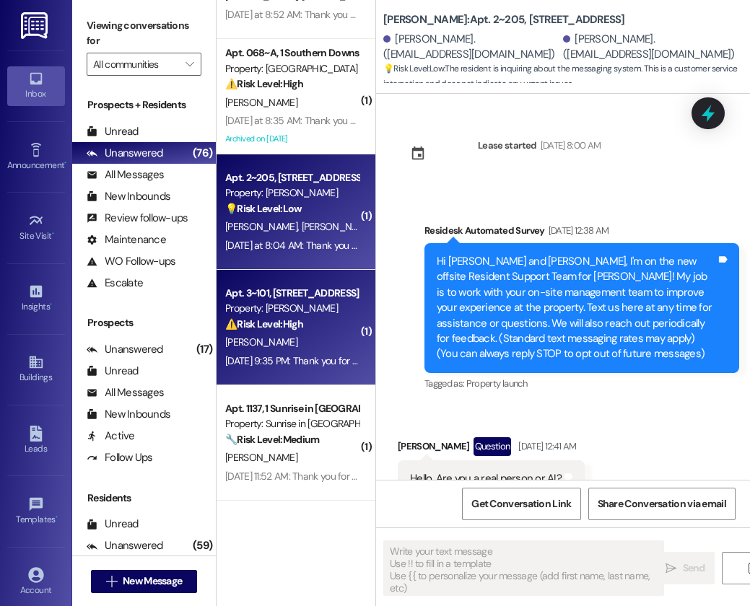
scroll to position [6561, 0]
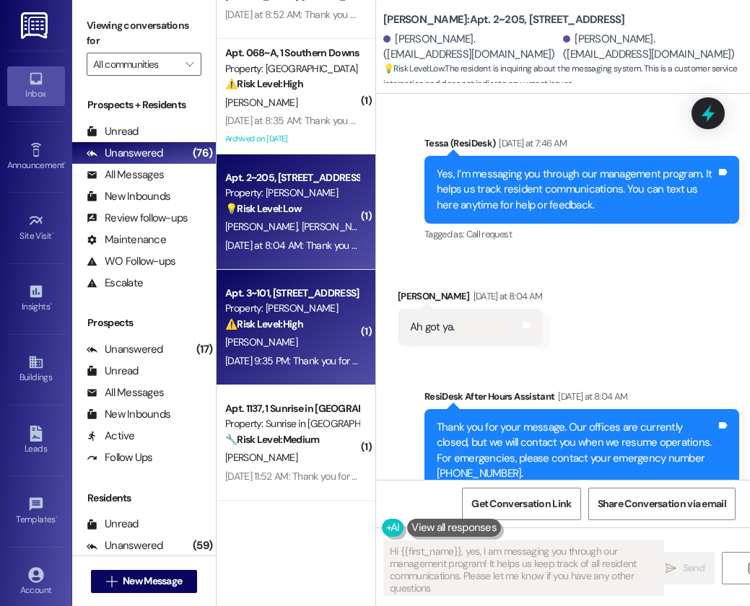
type textarea "Hi {{first_name}}, yes, I am messaging you through our management program! It h…"
click at [302, 353] on div "[DATE] 9:35 PM: Thank you for your message. Our offices are currently closed, b…" at bounding box center [292, 361] width 136 height 18
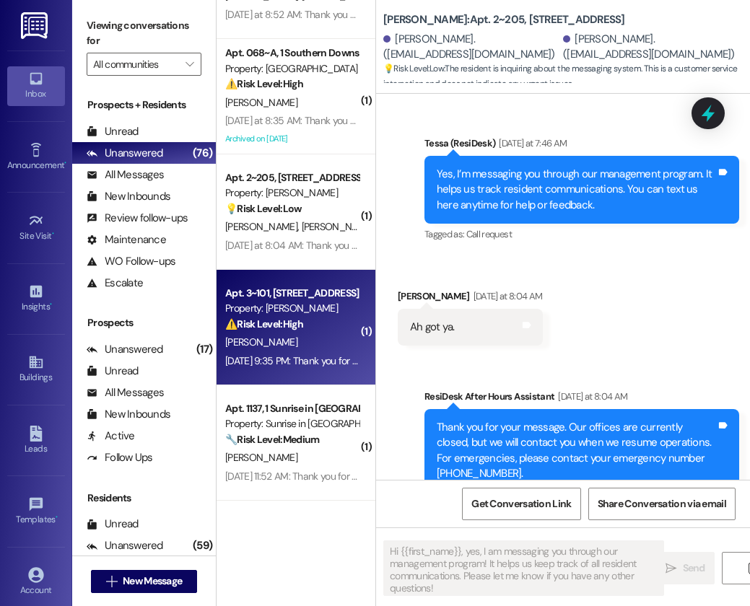
type textarea "Fetching suggested responses. Please feel free to read through the conversation…"
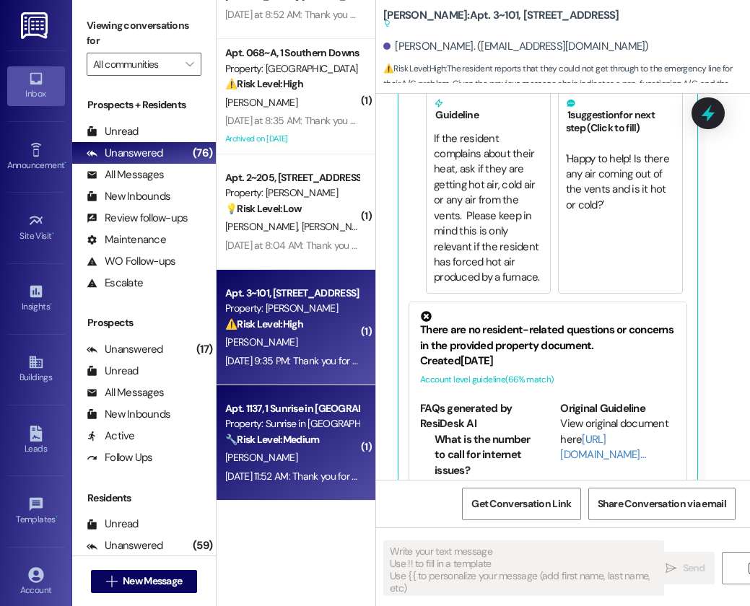
scroll to position [6121, 0]
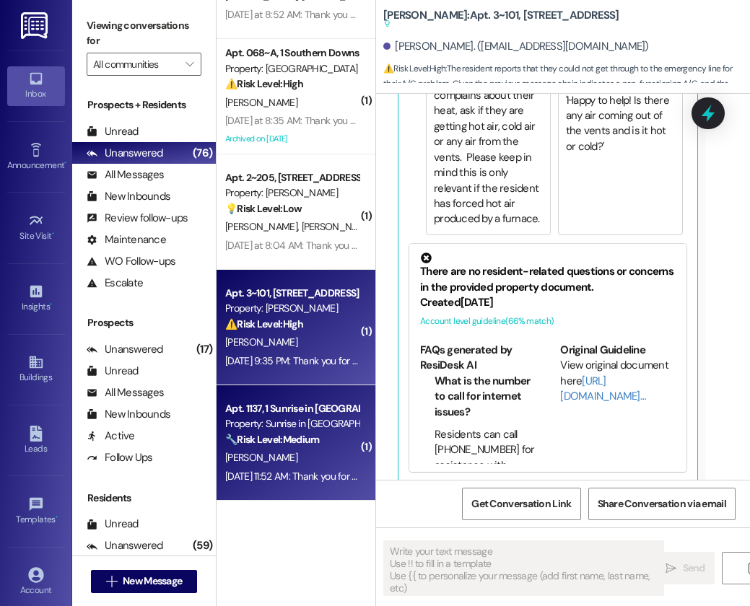
click at [301, 423] on div "Property: Sunrise in [GEOGRAPHIC_DATA]" at bounding box center [291, 423] width 133 height 15
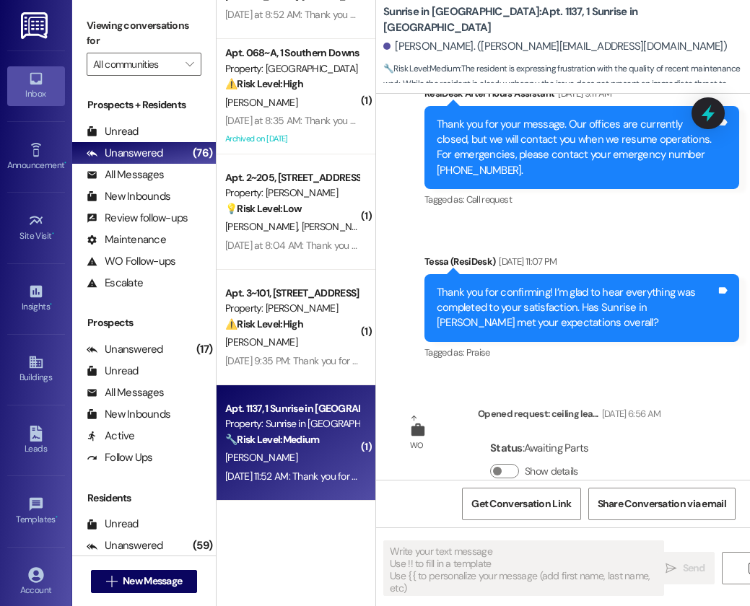
type textarea "Fetching suggested responses. Please feel free to read through the conversation…"
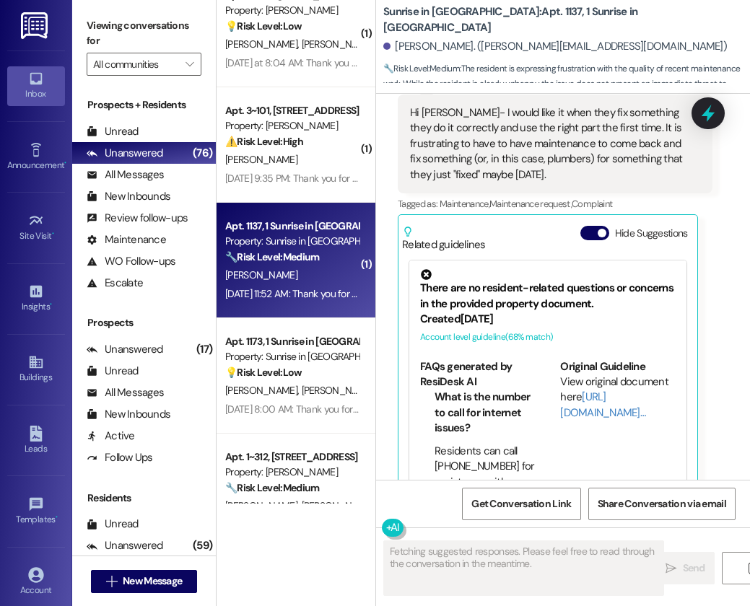
scroll to position [2926, 0]
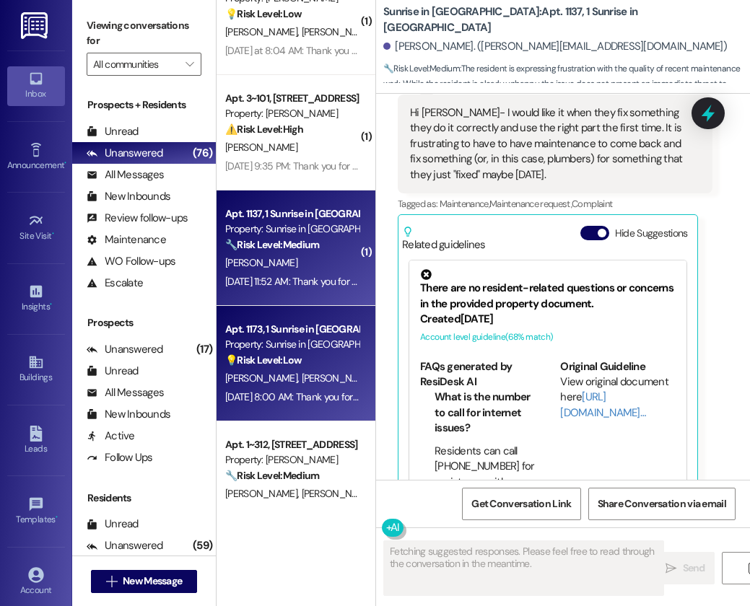
click at [288, 346] on div "Property: Sunrise in [GEOGRAPHIC_DATA]" at bounding box center [291, 344] width 133 height 15
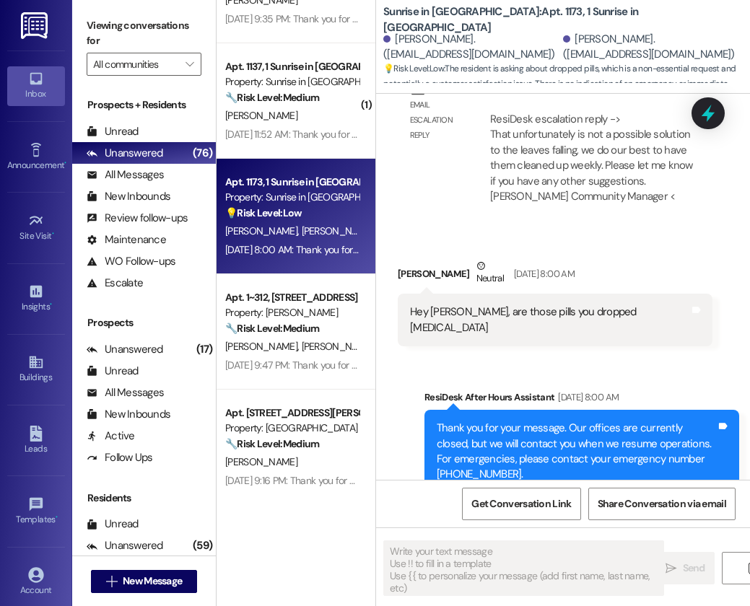
scroll to position [3078, 0]
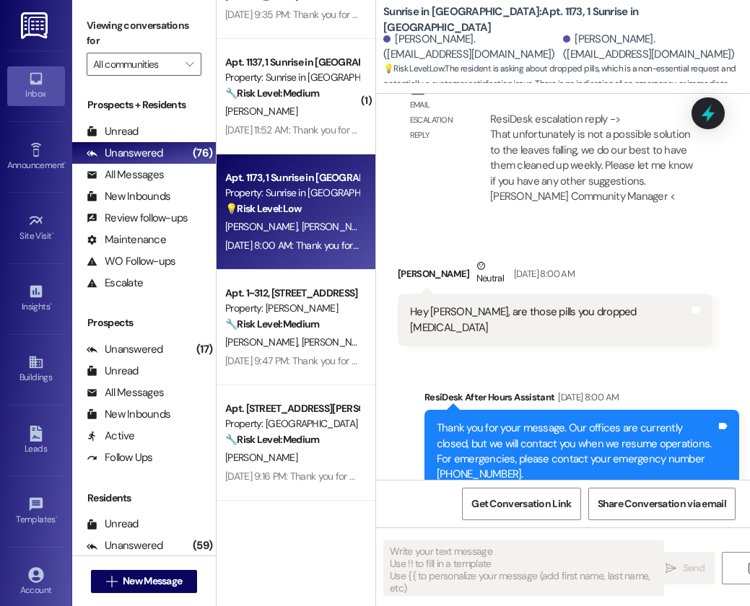
click at [287, 348] on div "( 1 ) Apt. 2~205, [STREET_ADDRESS] Property: [PERSON_NAME] 💡 Risk Level: Low Th…" at bounding box center [295, 252] width 159 height 504
click at [287, 348] on div "[PERSON_NAME] [PERSON_NAME]" at bounding box center [292, 342] width 136 height 18
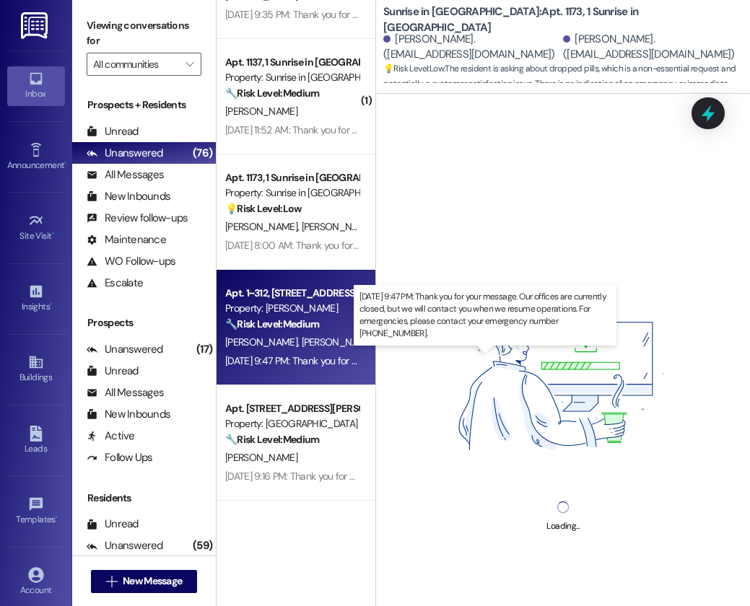
click at [328, 356] on div "[DATE] 9:47 PM: Thank you for your message. Our offices are currently closed, b…" at bounding box center [662, 360] width 874 height 13
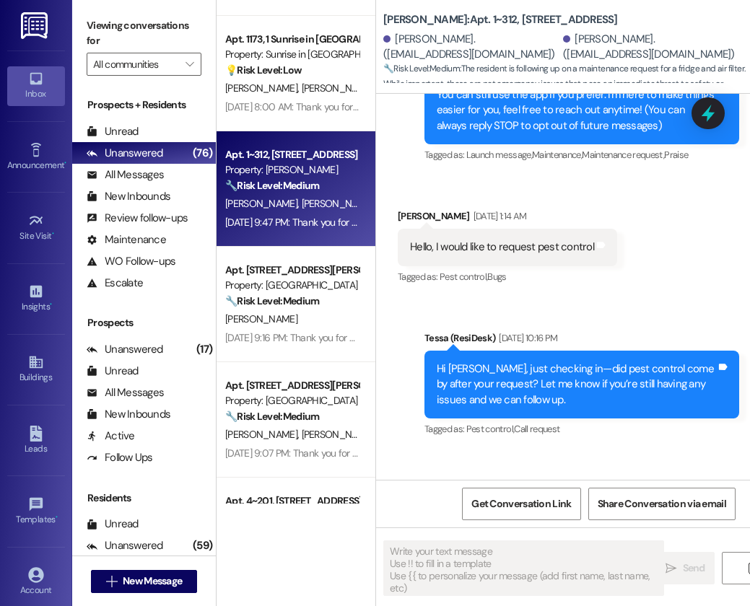
scroll to position [3226, 0]
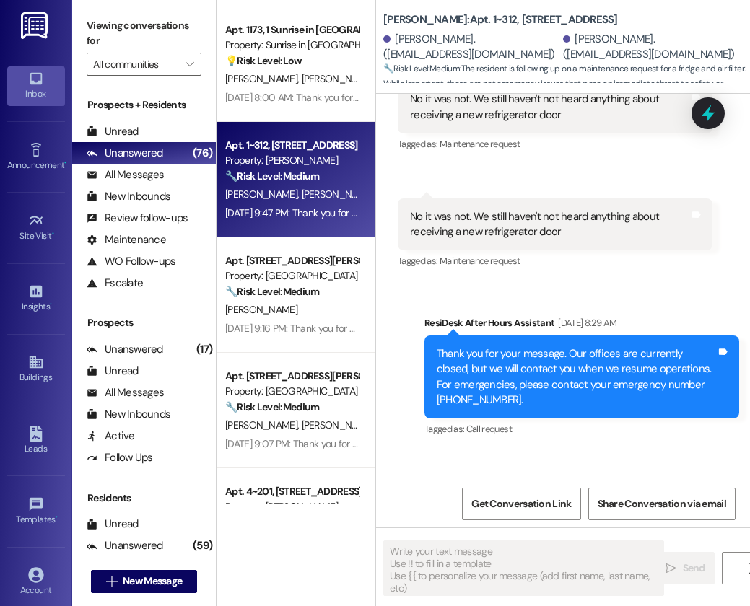
click at [327, 338] on div "( 1 ) Apt. 3~101, [STREET_ADDRESS] Property: [PERSON_NAME] ⚠️ Risk Level: High …" at bounding box center [295, 252] width 159 height 504
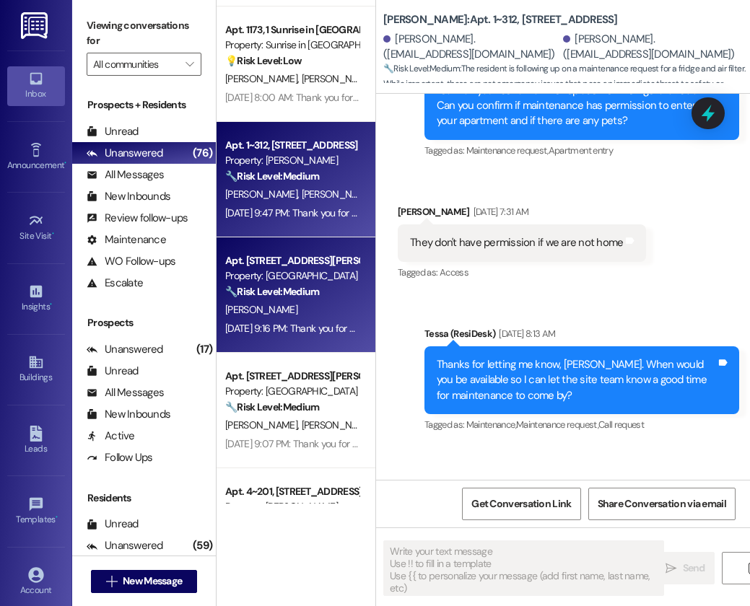
type textarea "Fetching suggested responses. Please feel free to read through the conversation…"
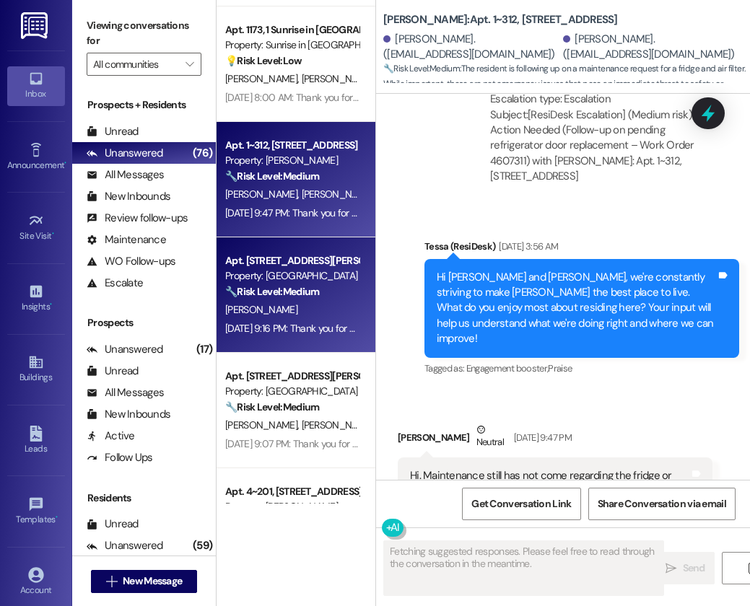
click at [327, 327] on div "[DATE] 9:16 PM: Thank you for your message. Our offices are currently closed, b…" at bounding box center [660, 328] width 871 height 13
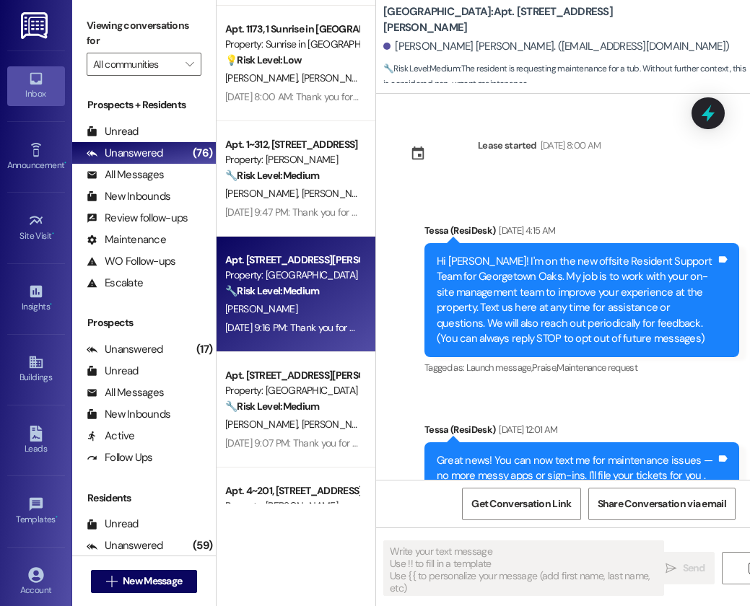
scroll to position [1560, 0]
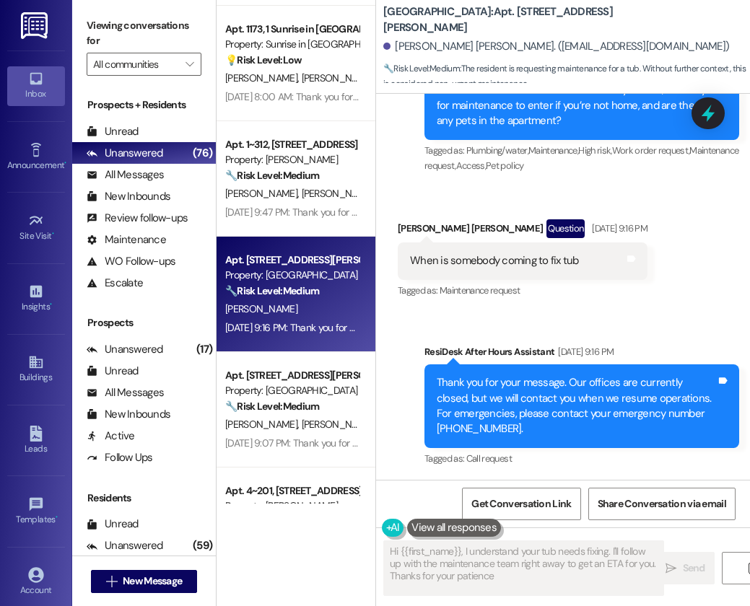
type textarea "Hi {{first_name}}, I understand your tub needs fixing. I'll follow up with the …"
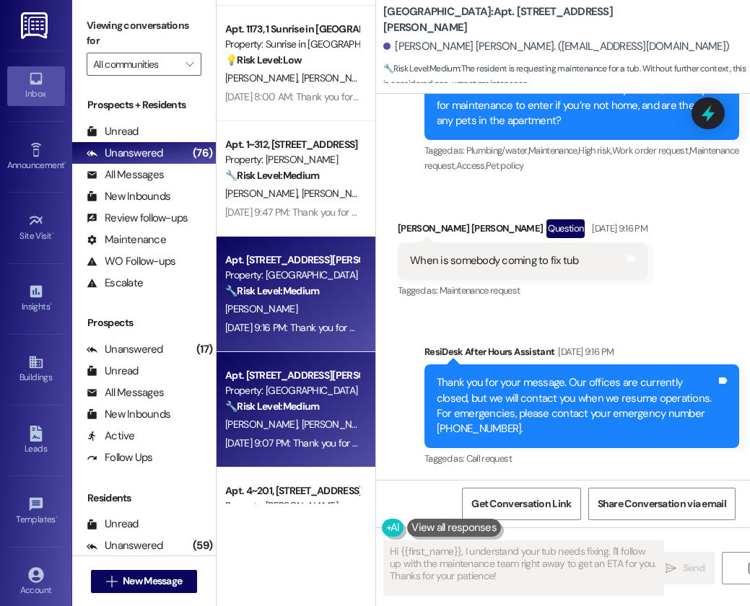
click at [302, 419] on span "[PERSON_NAME]" at bounding box center [338, 424] width 72 height 13
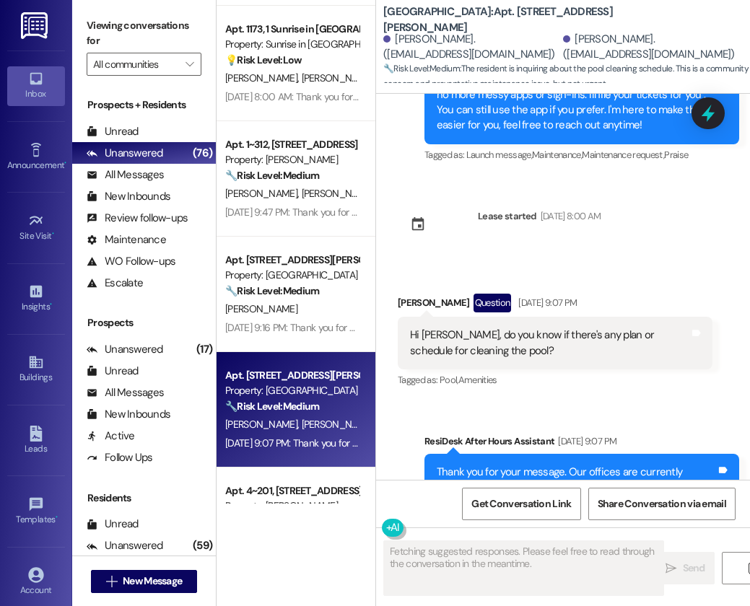
scroll to position [313, 0]
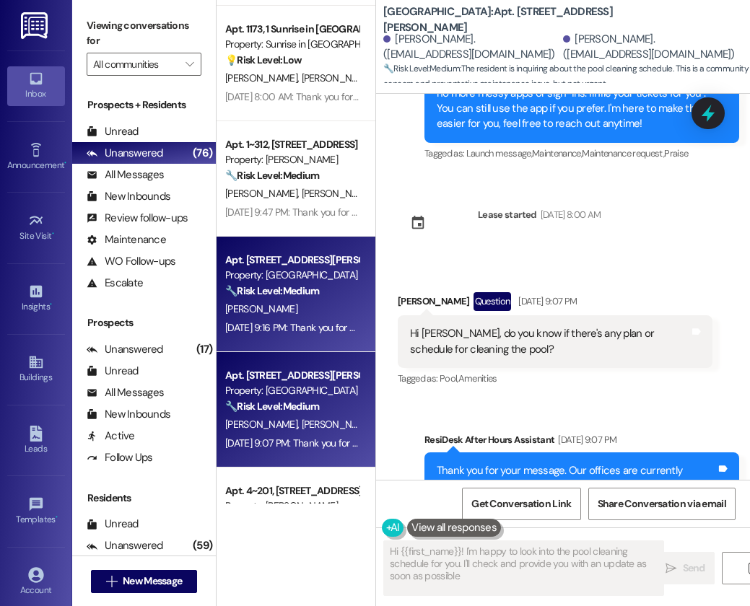
type textarea "Hi {{first_name}}! I'm happy to look into the pool cleaning schedule for you. I…"
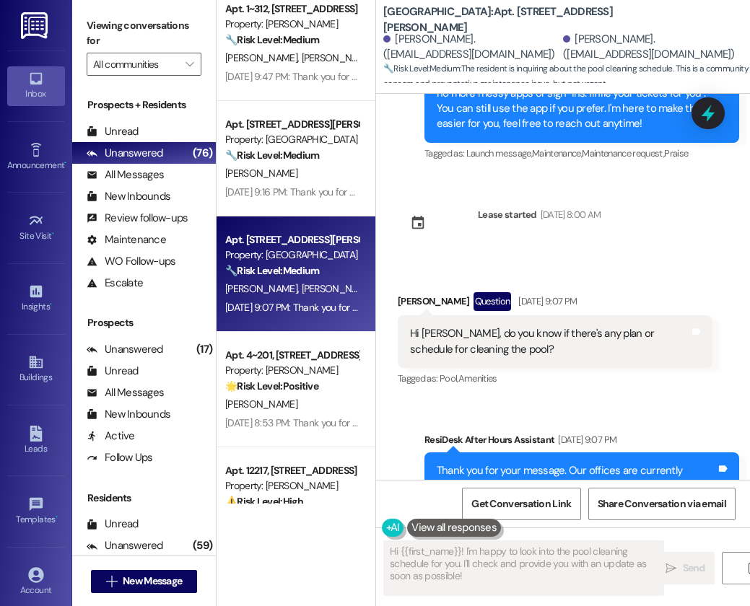
scroll to position [3411, 0]
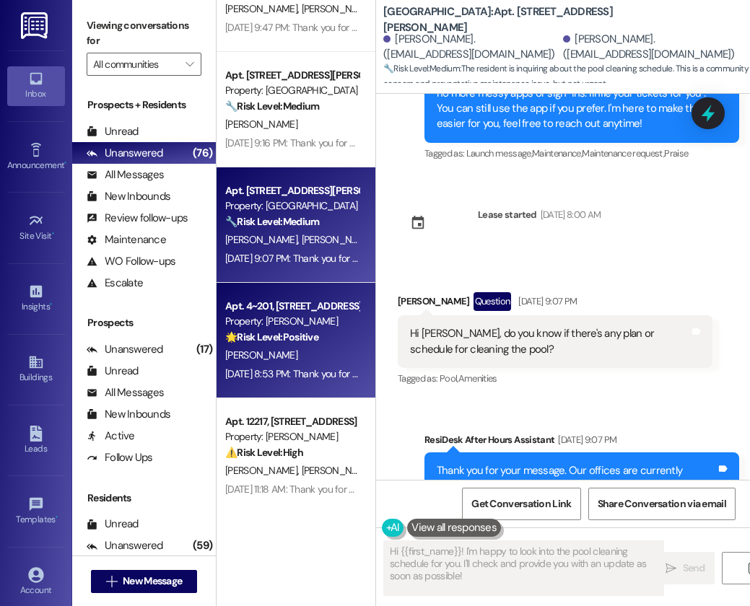
click at [322, 315] on div "Property: [PERSON_NAME]" at bounding box center [291, 321] width 133 height 15
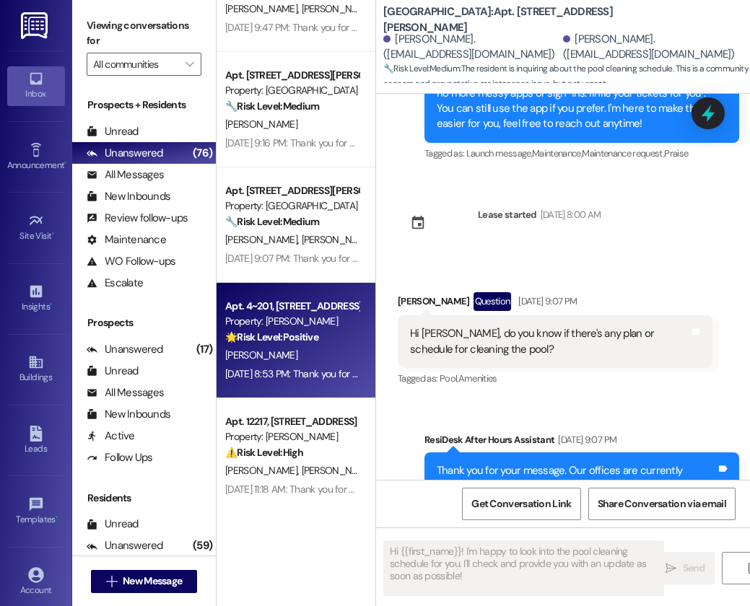
type textarea "Fetching suggested responses. Please feel free to read through the conversation…"
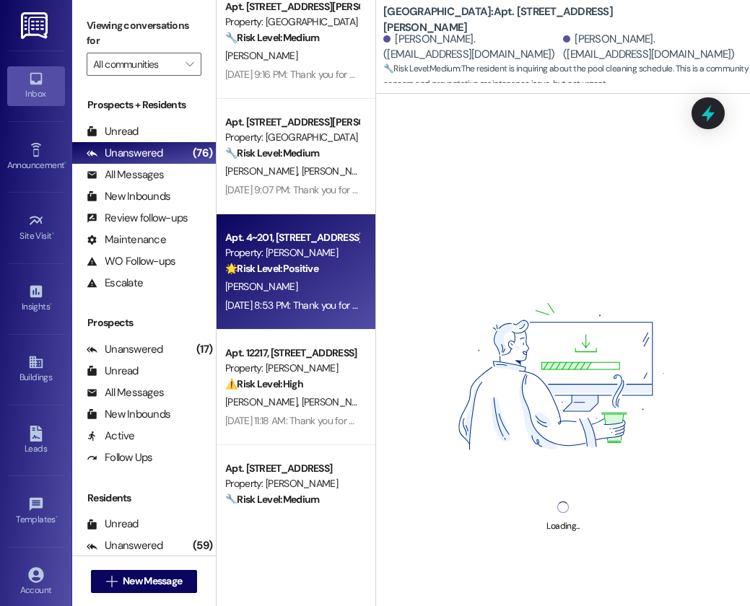
scroll to position [3495, 0]
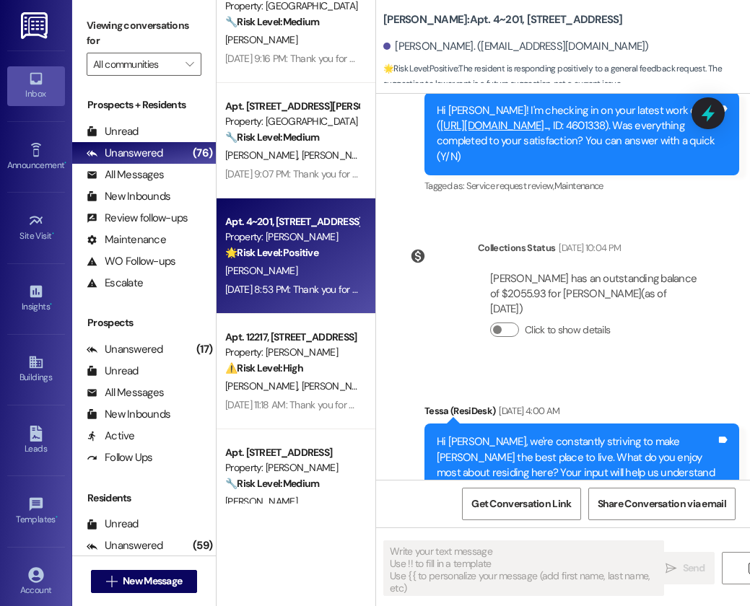
type textarea "Fetching suggested responses. Please feel free to read through the conversation…"
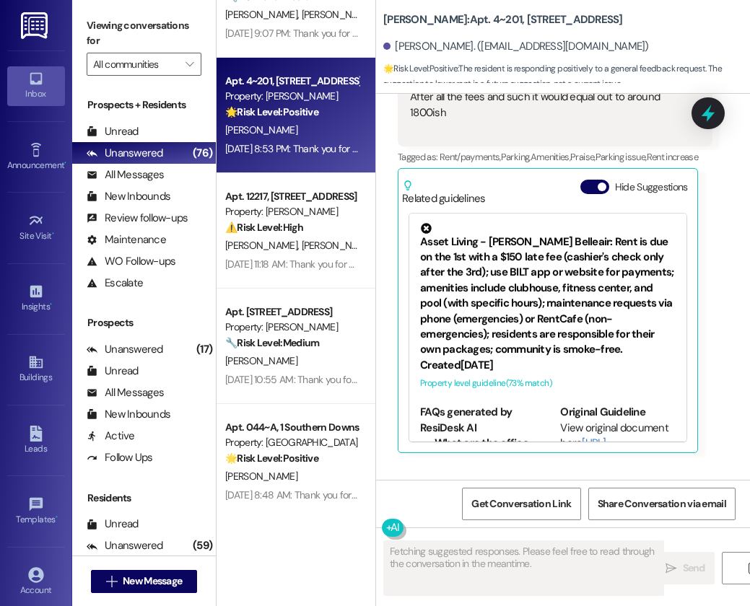
scroll to position [3641, 0]
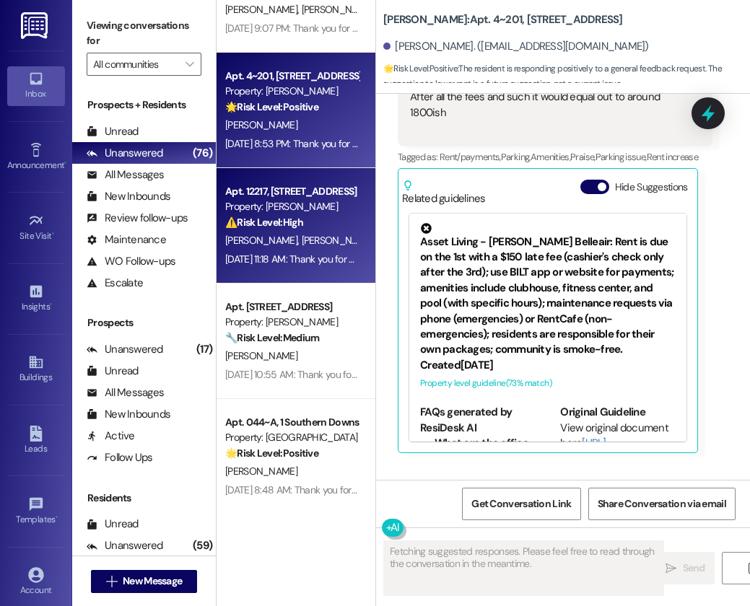
click at [309, 246] on div "[PERSON_NAME] [PERSON_NAME]" at bounding box center [292, 241] width 136 height 18
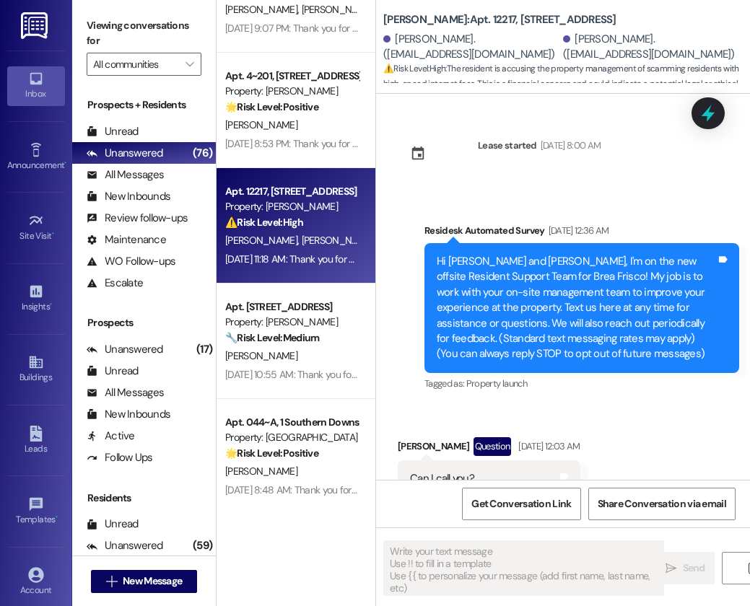
scroll to position [1727, 0]
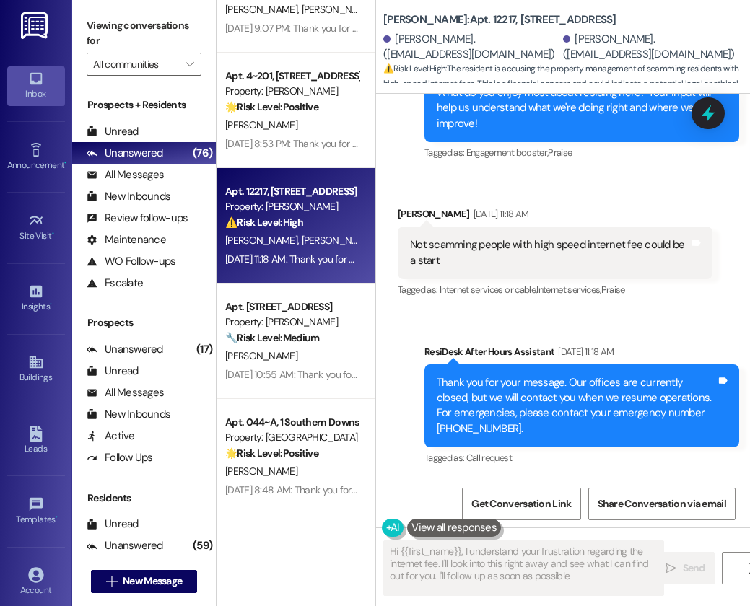
type textarea "Hi {{first_name}}, I understand your frustration regarding the internet fee. I'…"
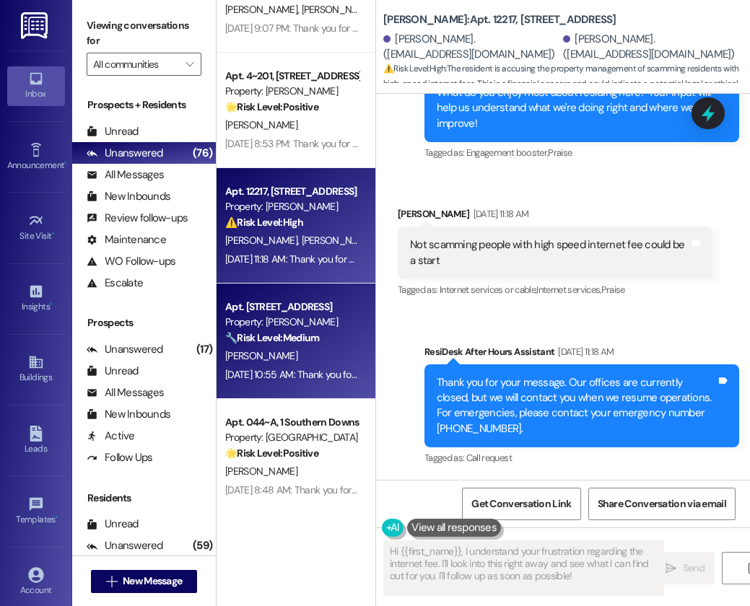
click at [276, 365] on div "[PERSON_NAME]" at bounding box center [292, 356] width 136 height 18
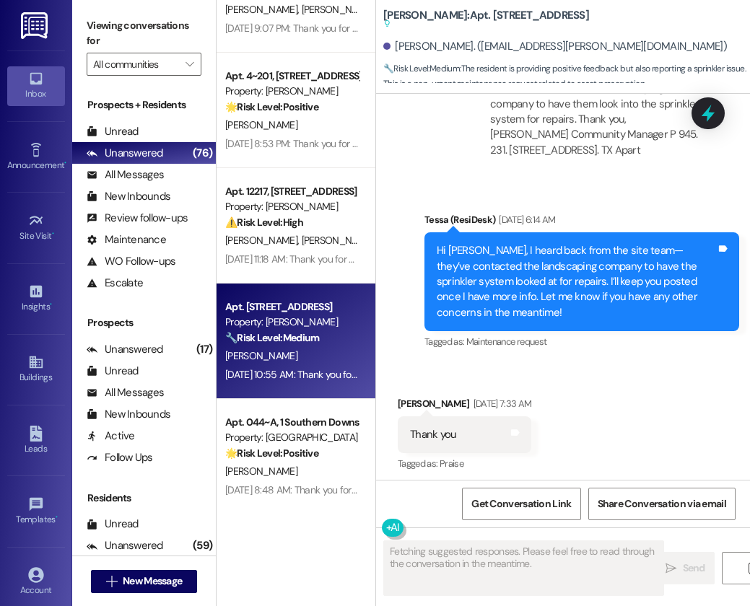
scroll to position [1332, 0]
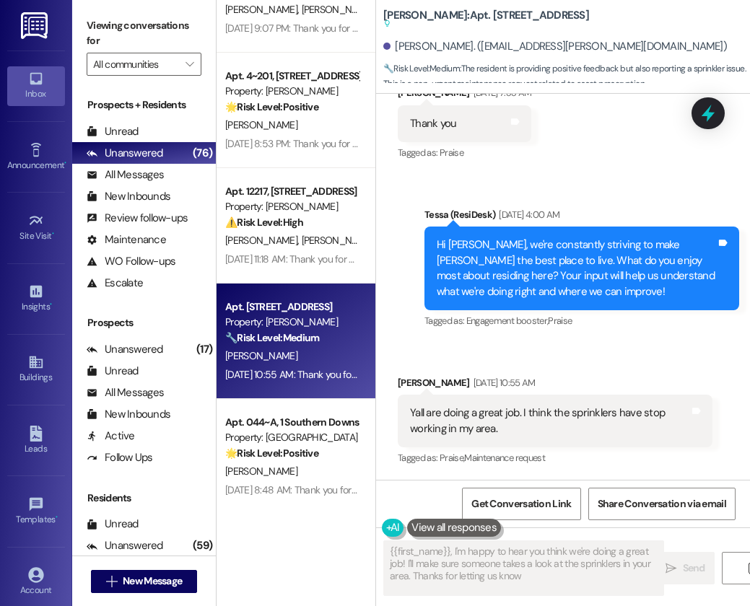
type textarea "{{first_name}}, I'm happy to hear you think we're doing a great job! I'll make …"
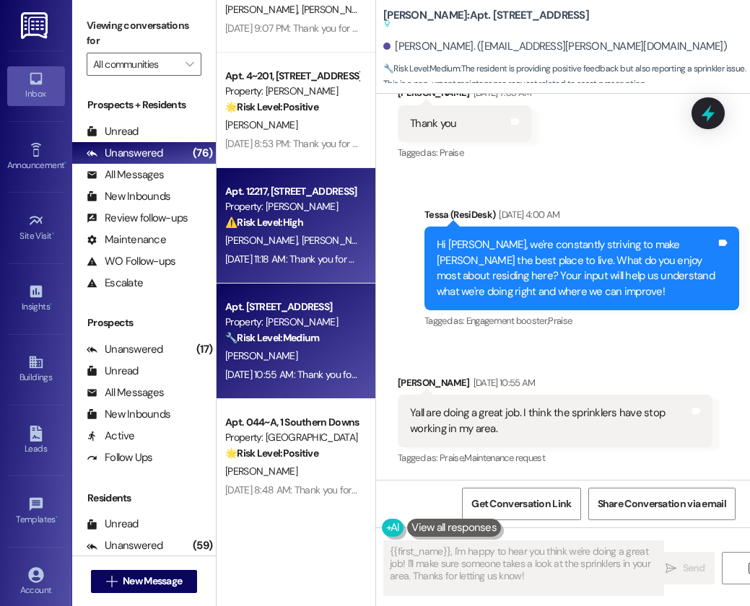
click at [286, 191] on div "Apt. 12217, [STREET_ADDRESS]" at bounding box center [291, 191] width 133 height 15
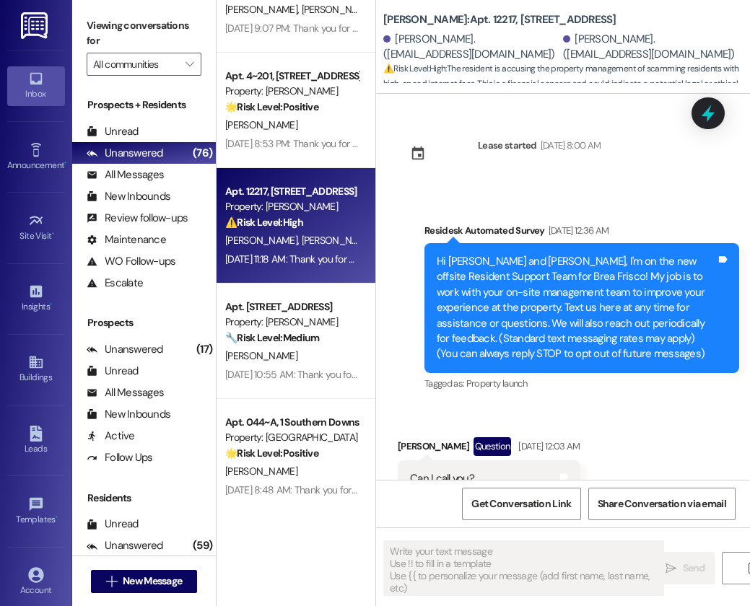
scroll to position [1727, 0]
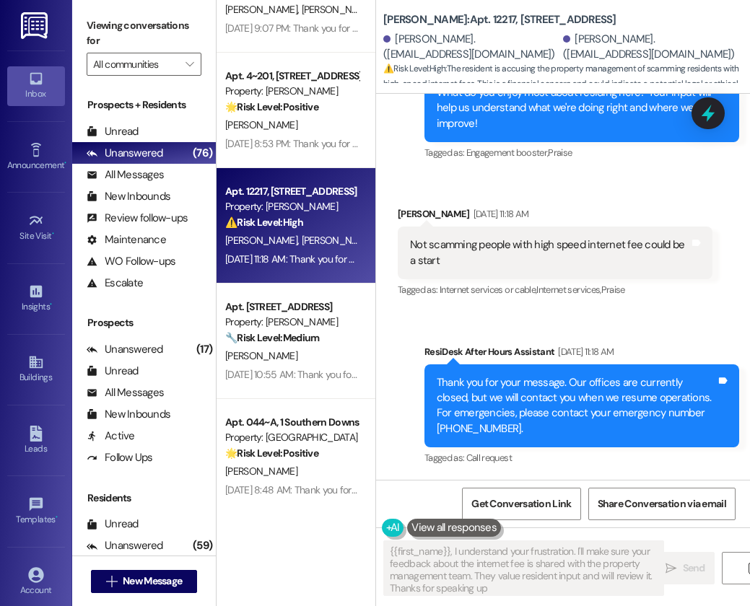
type textarea "{{first_name}}, I understand your frustration. I'll make sure your feedback abo…"
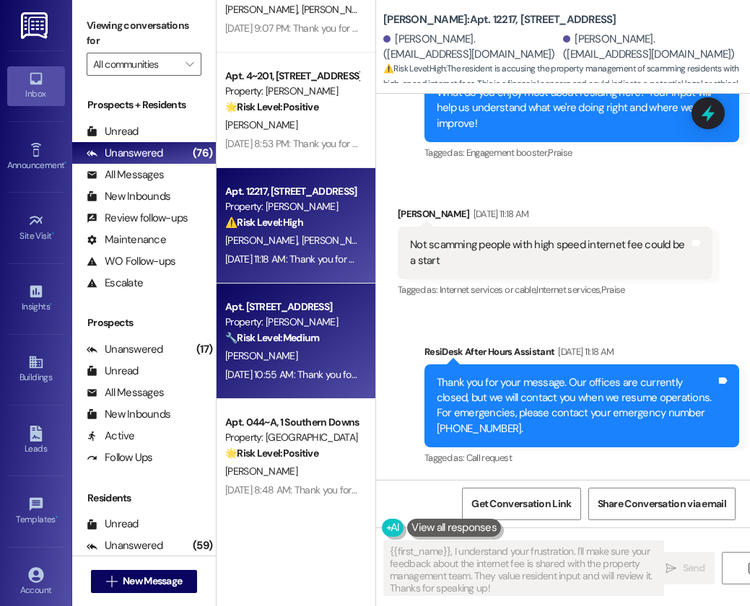
click at [297, 370] on div "[DATE] 10:55 AM: Thank you for your message. Our offices are currently closed, …" at bounding box center [664, 374] width 879 height 13
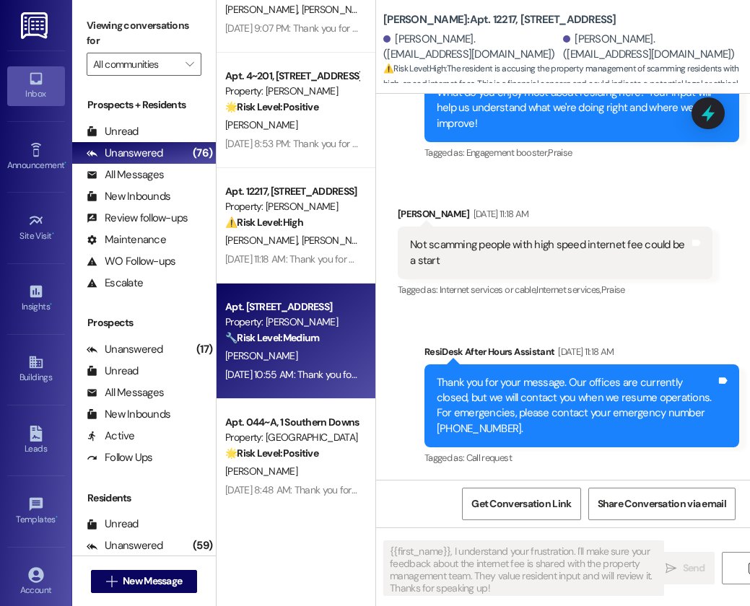
type textarea "Fetching suggested responses. Please feel free to read through the conversation…"
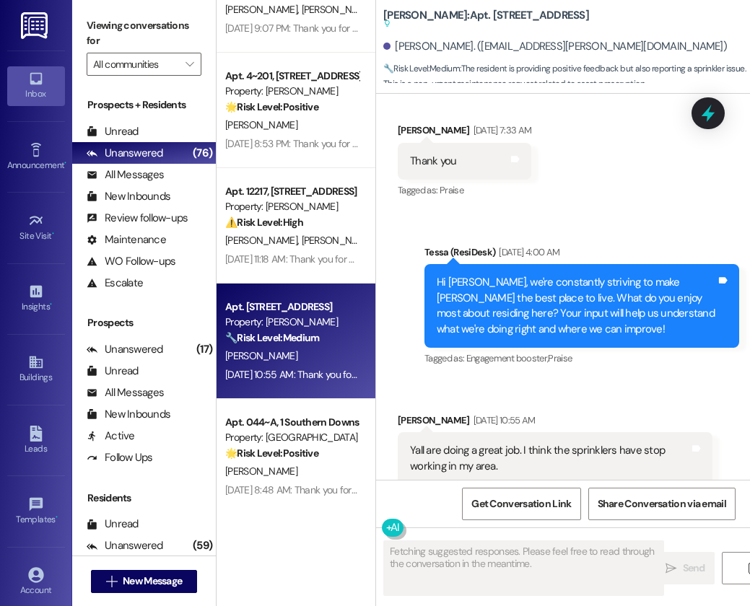
scroll to position [1332, 0]
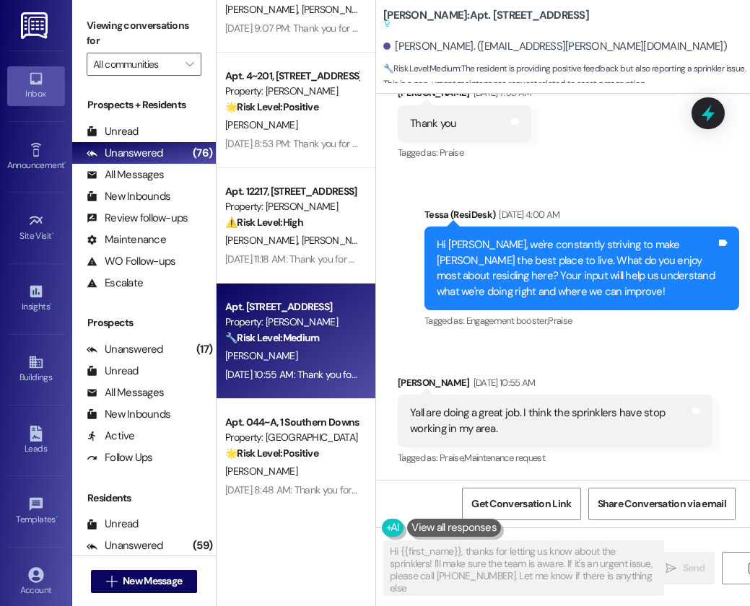
type textarea "Hi {{first_name}}, thanks for letting us know about the sprinklers! I'll make s…"
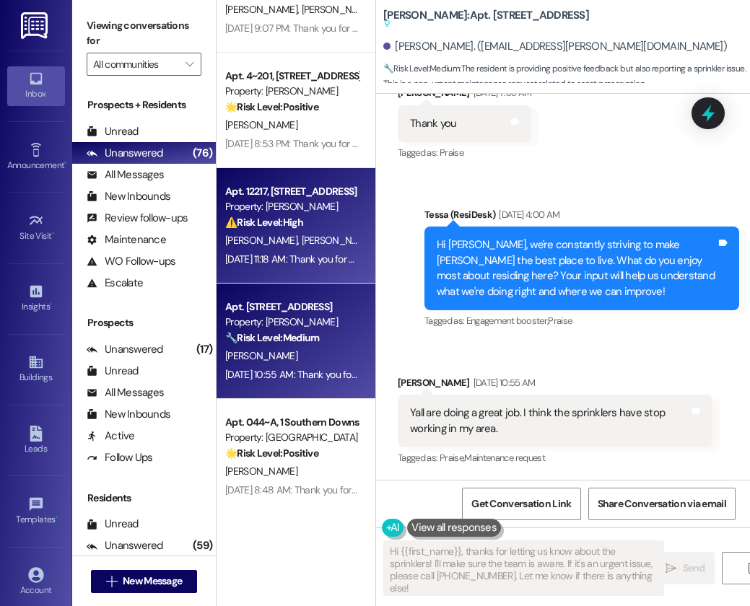
click at [277, 232] on div "[PERSON_NAME] [PERSON_NAME]" at bounding box center [292, 241] width 136 height 18
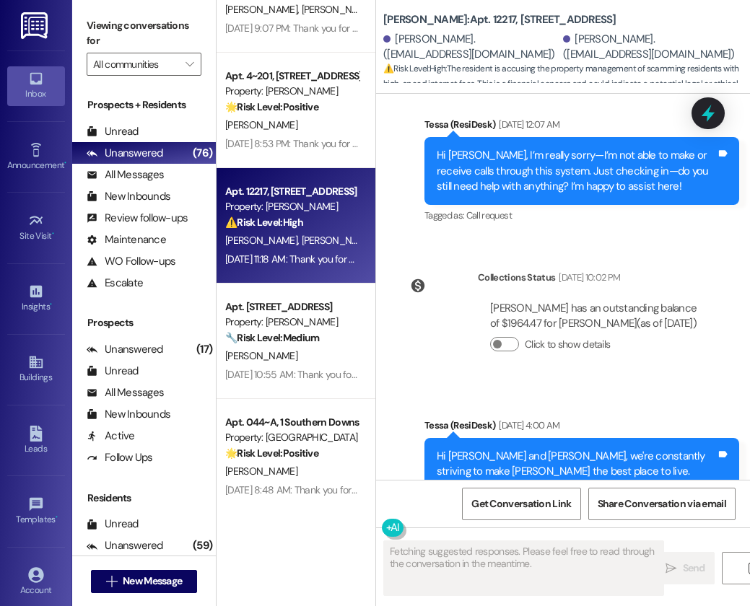
scroll to position [1727, 0]
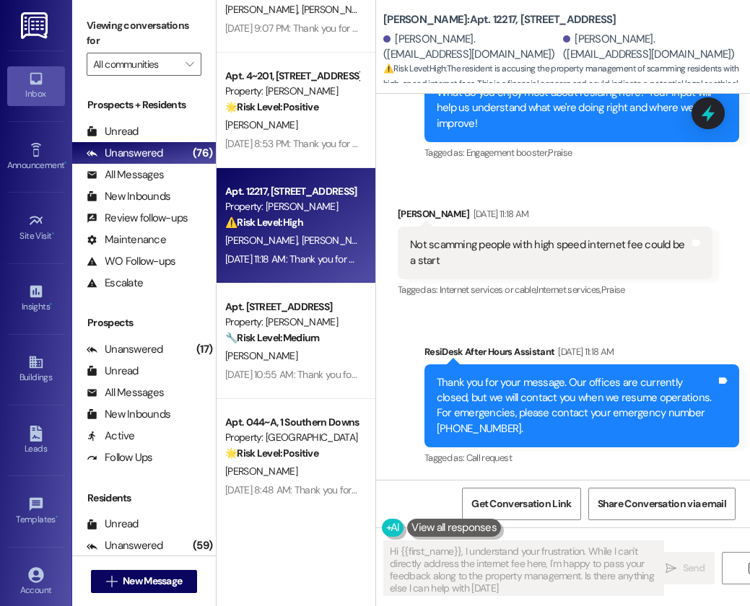
type textarea "Hi {{first_name}}, I understand your frustration. While I can't directly addres…"
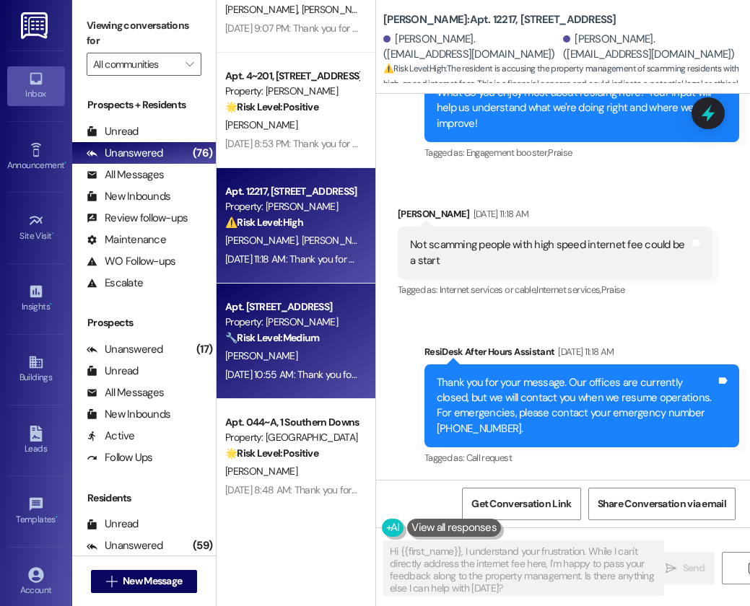
click at [276, 332] on strong "🔧 Risk Level: Medium" at bounding box center [272, 337] width 94 height 13
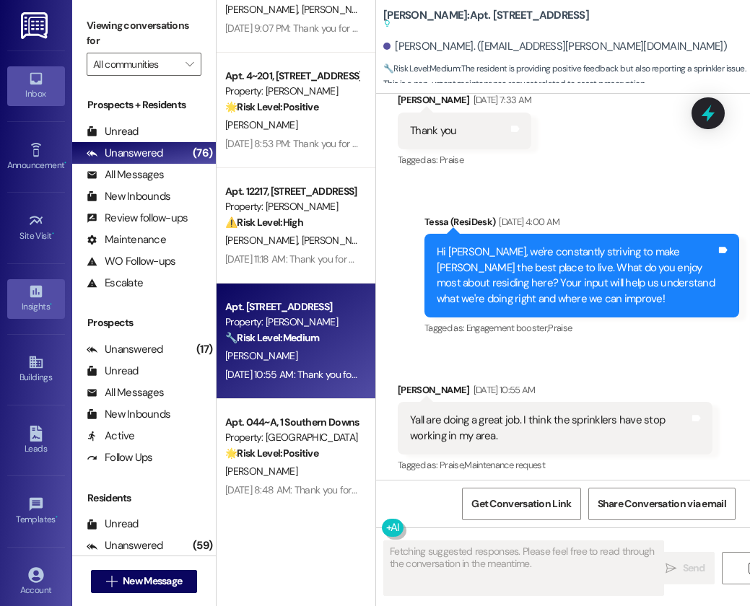
scroll to position [1332, 0]
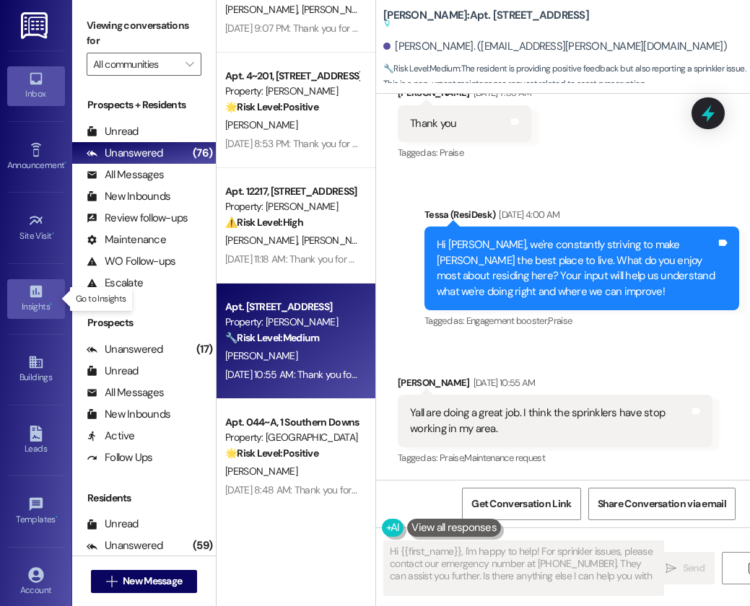
type textarea "Hi {{first_name}}, I'm happy to help! For sprinkler issues, please contact our …"
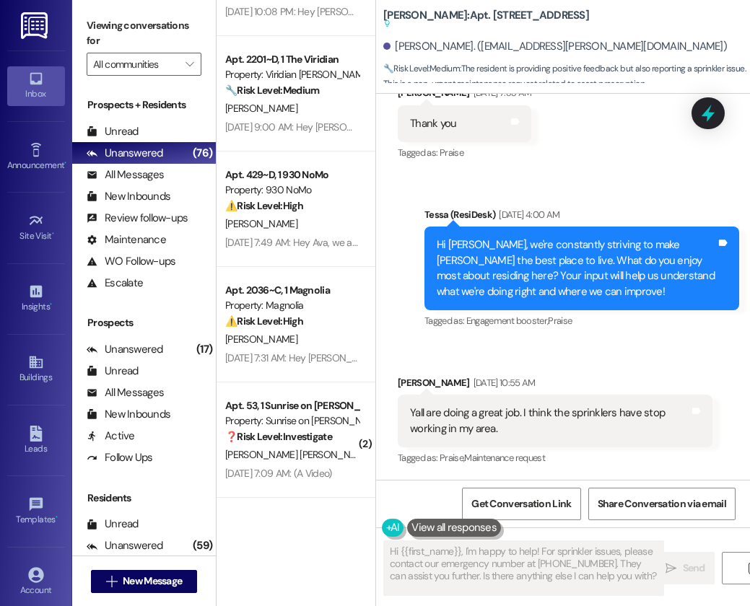
scroll to position [5184, 0]
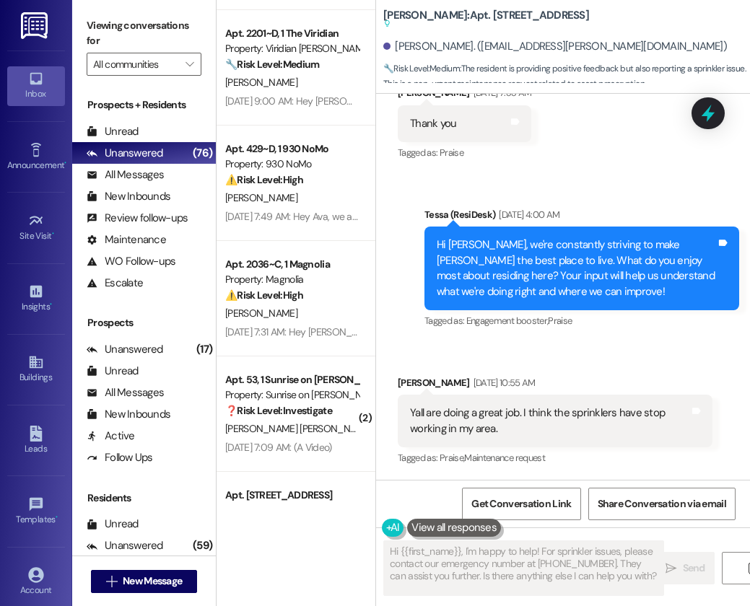
click at [290, 185] on strong "⚠️ Risk Level: High" at bounding box center [264, 179] width 78 height 13
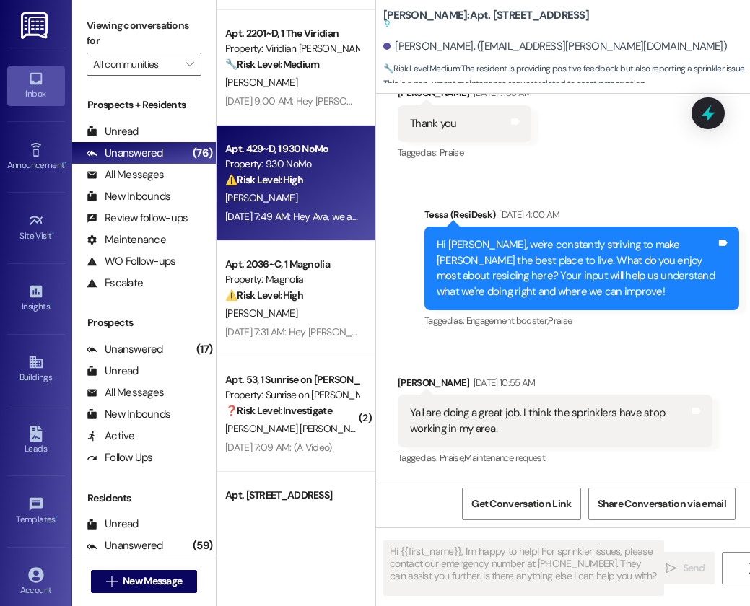
type textarea "Fetching suggested responses. Please feel free to read through the conversation…"
click at [294, 130] on div "Apt. 429~D, 1 930 NoMo Property: 930 NoMo ⚠️ Risk Level: High The resident repo…" at bounding box center [295, 183] width 159 height 115
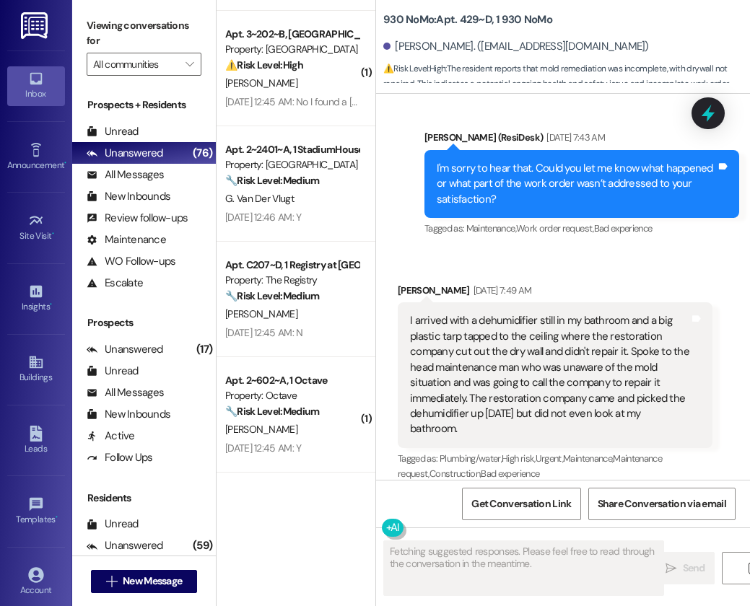
scroll to position [0, 0]
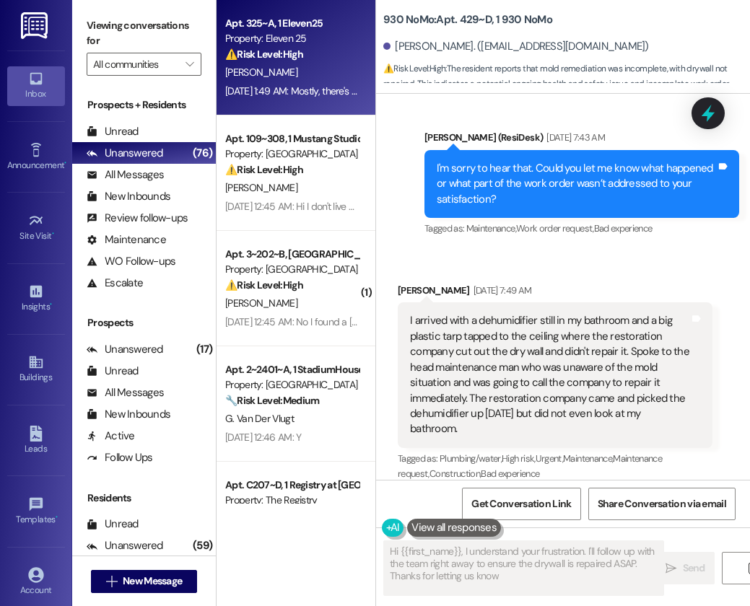
type textarea "Hi {{first_name}}, I understand your frustration. I'll follow up with the team …"
click at [302, 82] on div "[DATE] 1:49 AM: Mostly, there's a few issues with the room that I'm going to re…" at bounding box center [292, 91] width 136 height 18
type textarea "Fetching suggested responses. Please feel free to read through the conversation…"
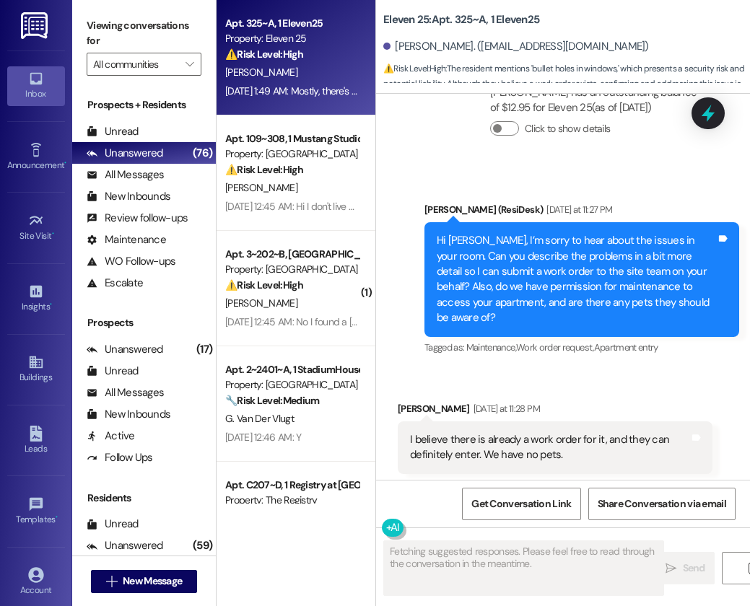
scroll to position [543, 0]
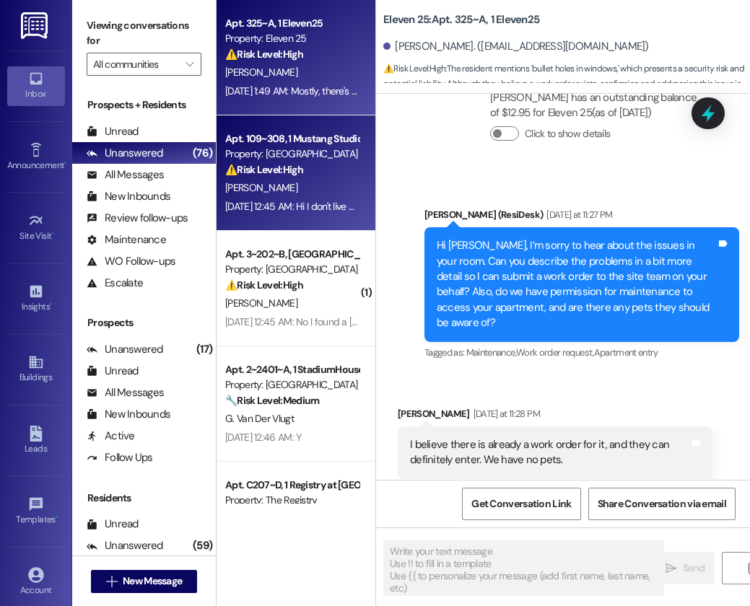
click at [280, 189] on div "[PERSON_NAME]" at bounding box center [292, 188] width 136 height 18
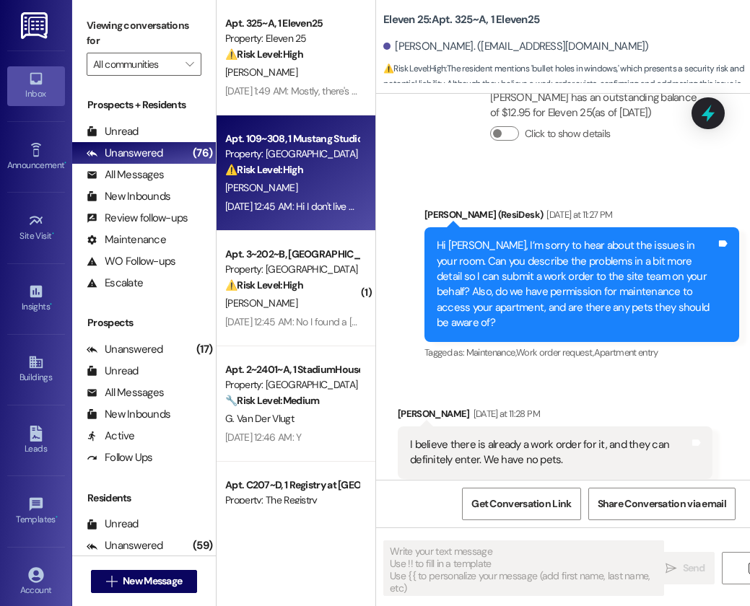
type textarea "Fetching suggested responses. Please feel free to read through the conversation…"
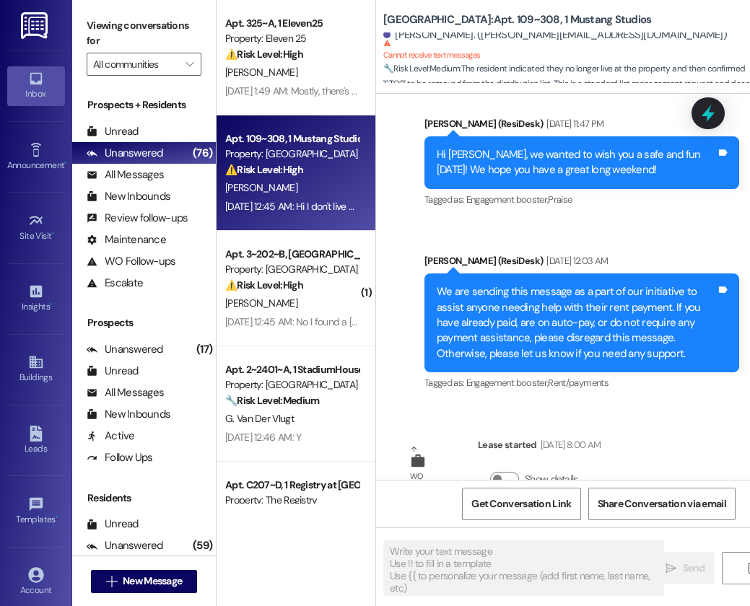
type textarea "Fetching suggested responses. Please feel free to read through the conversation…"
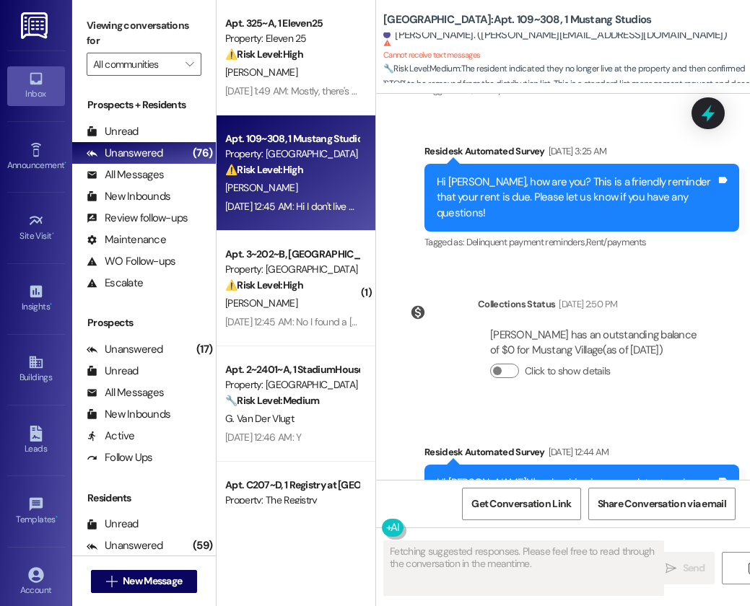
scroll to position [2433, 0]
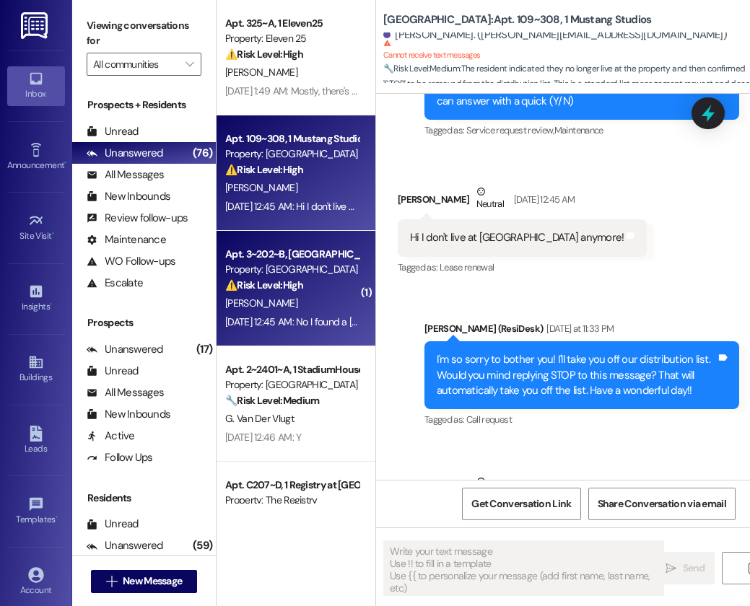
click at [294, 265] on div "Property: [GEOGRAPHIC_DATA]" at bounding box center [291, 269] width 133 height 15
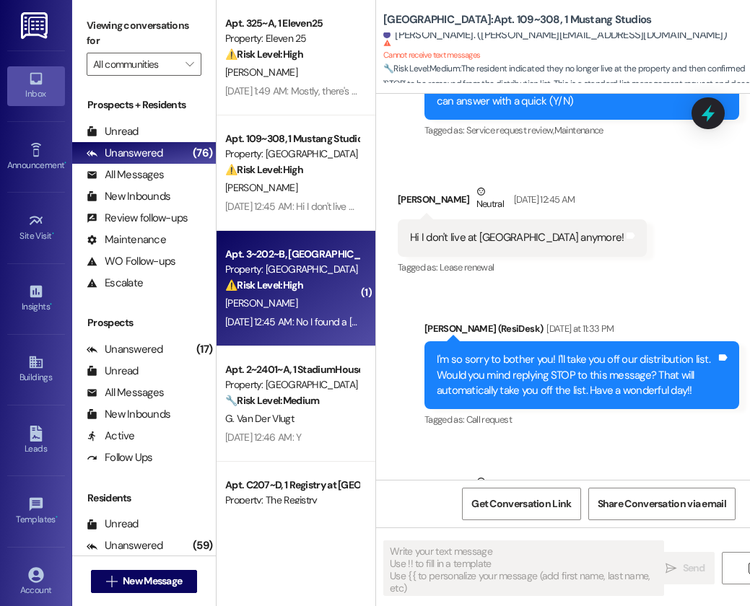
type textarea "Fetching suggested responses. Please feel free to read through the conversation…"
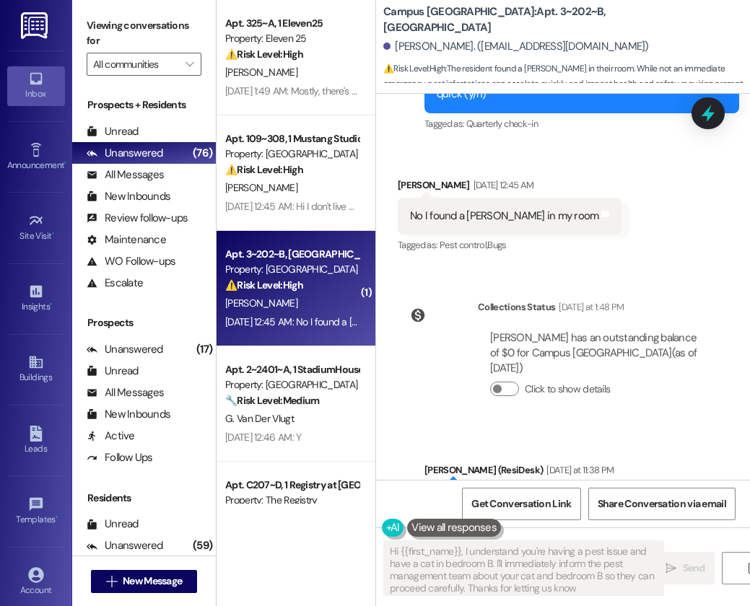
type textarea "Hi {{first_name}}, I understand you're having a pest issue and have a cat in be…"
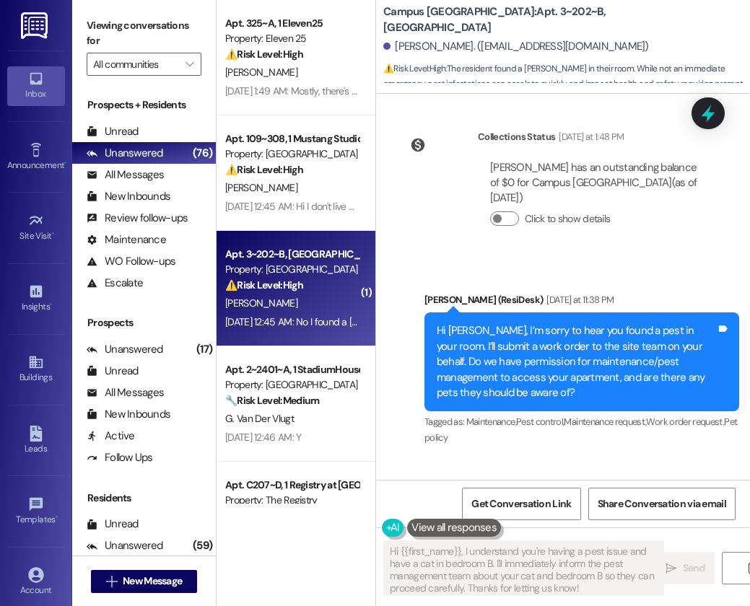
scroll to position [911, 0]
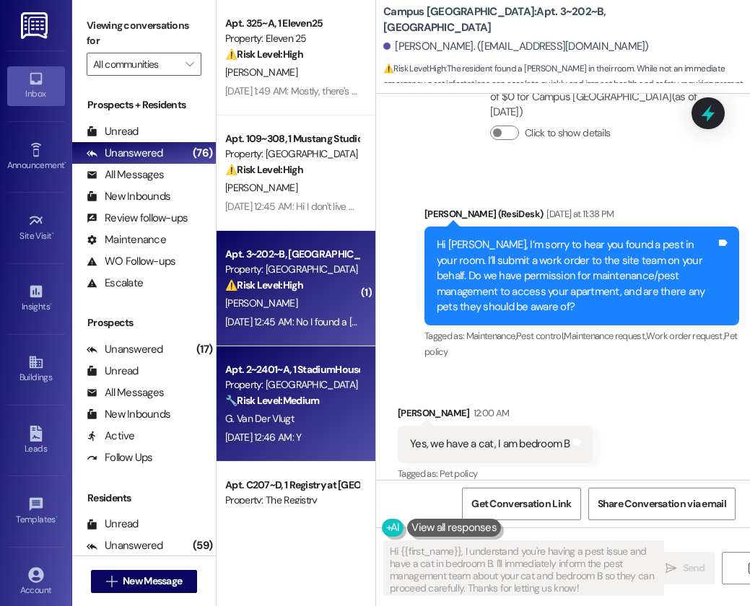
click at [263, 411] on div "G. Van Der Vlugt" at bounding box center [292, 419] width 136 height 18
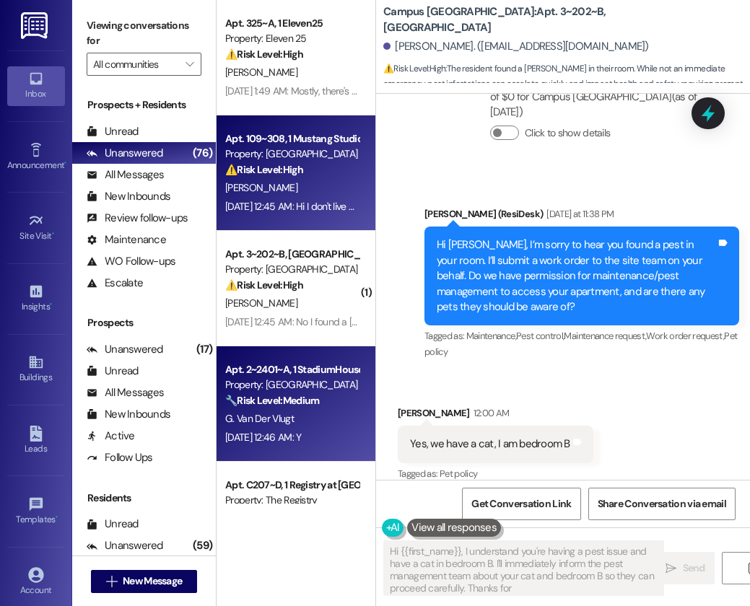
type textarea "Hi {{first_name}}, I understand you're having a pest issue and have a cat in be…"
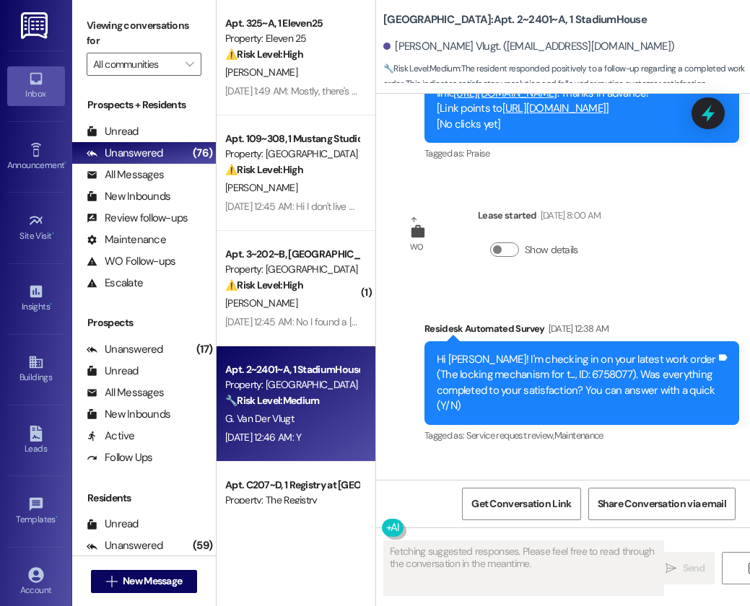
scroll to position [5311, 0]
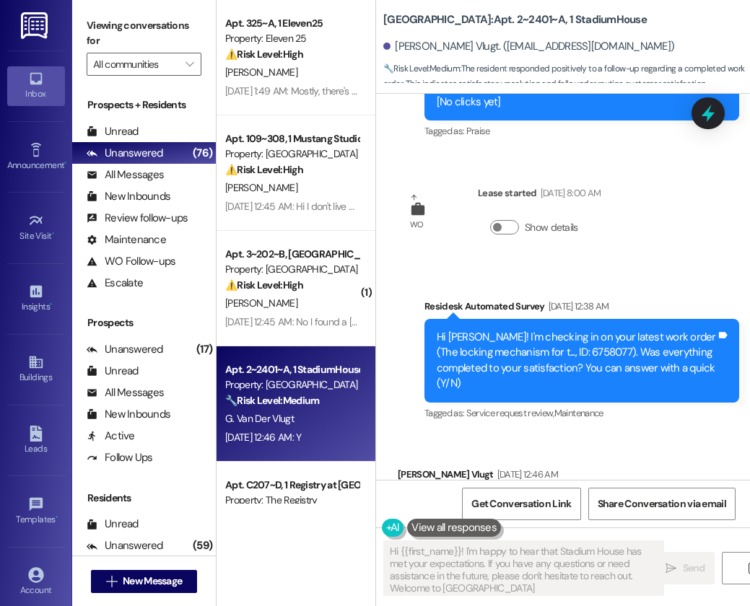
type textarea "Hi {{first_name}}! I'm happy to hear that Stadium House has met your expectatio…"
